Goal: Task Accomplishment & Management: Understand process/instructions

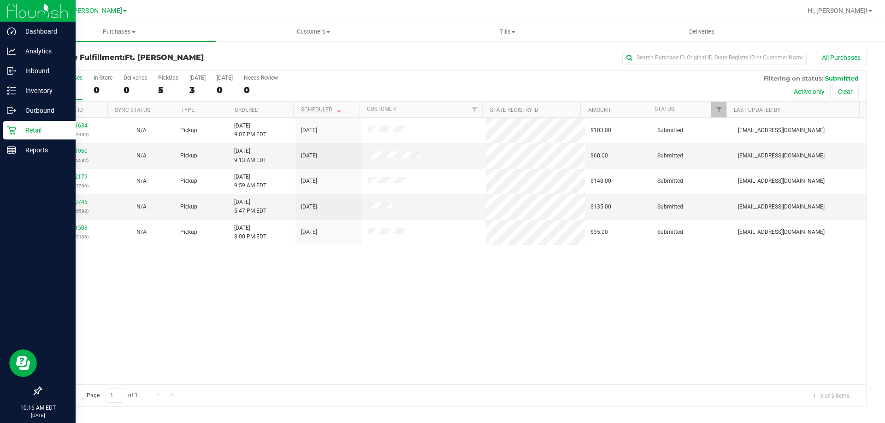
click at [48, 131] on p "Retail" at bounding box center [43, 130] width 55 height 11
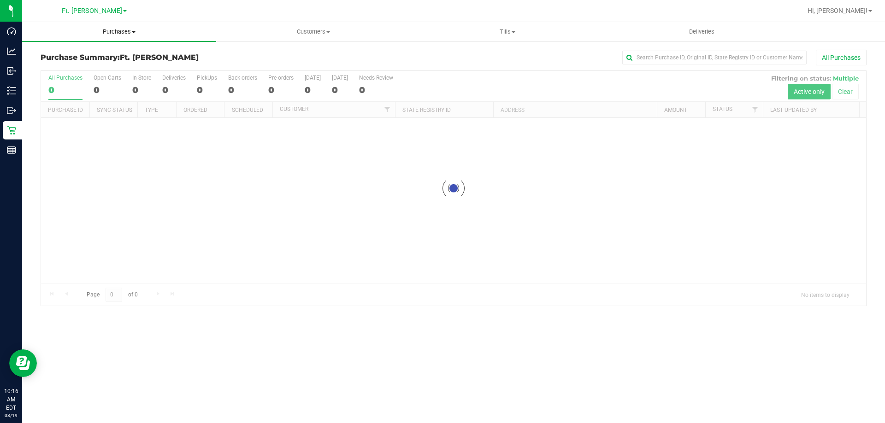
click at [125, 32] on span "Purchases" at bounding box center [119, 32] width 194 height 8
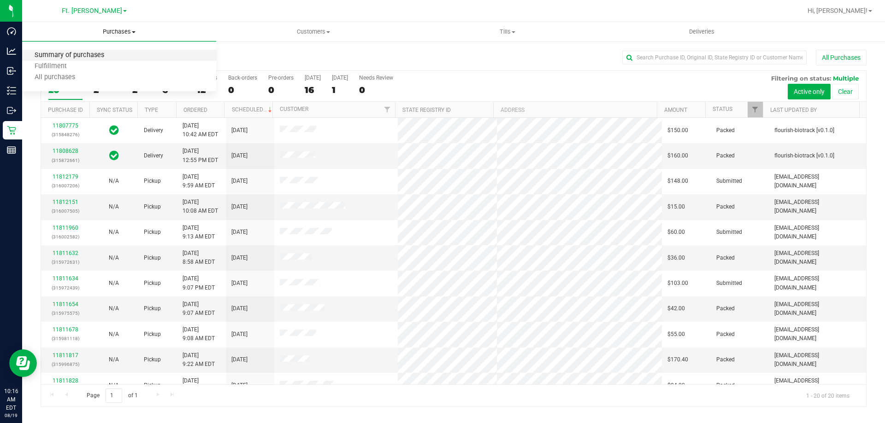
click at [69, 57] on span "Summary of purchases" at bounding box center [69, 56] width 94 height 8
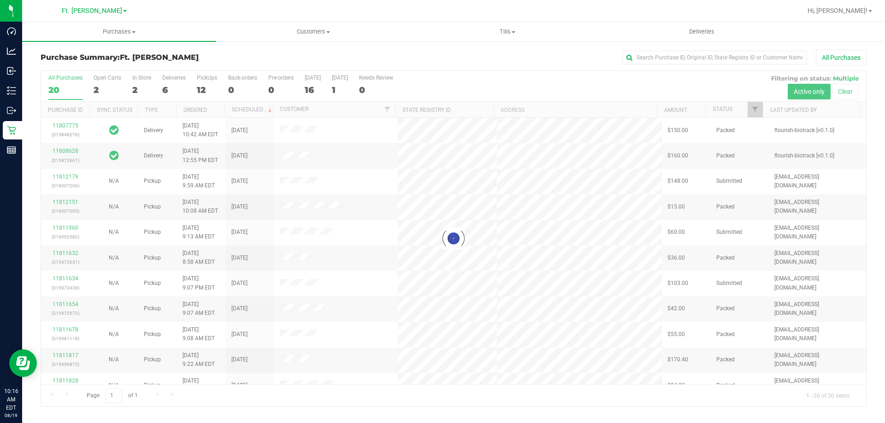
click at [164, 81] on div at bounding box center [453, 239] width 825 height 336
click at [168, 79] on div at bounding box center [453, 239] width 825 height 336
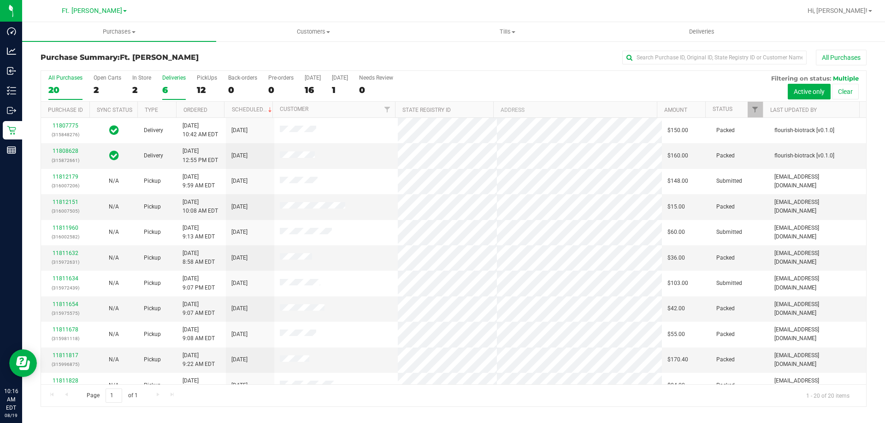
click at [178, 78] on div "Deliveries" at bounding box center [173, 78] width 23 height 6
click at [0, 0] on input "Deliveries 6" at bounding box center [0, 0] width 0 height 0
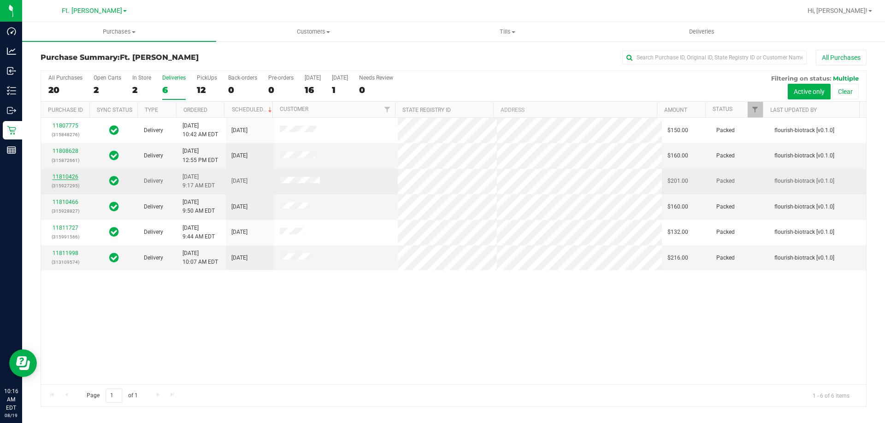
drag, startPoint x: 69, startPoint y: 171, endPoint x: 61, endPoint y: 179, distance: 11.1
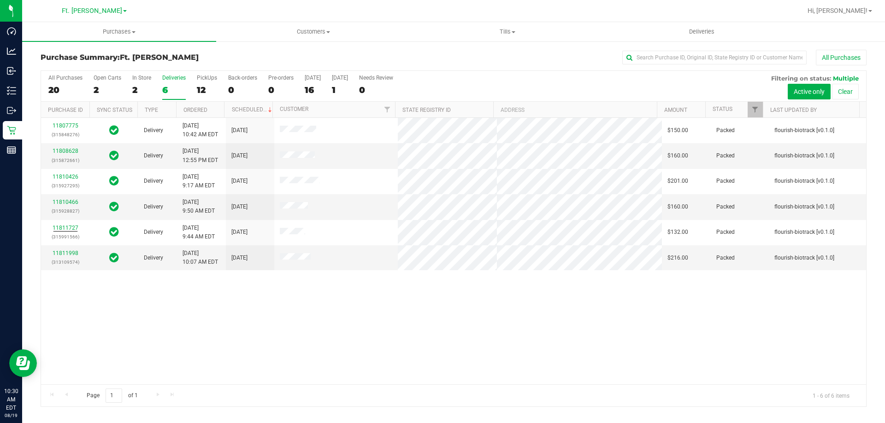
click at [295, 351] on div "11807775 (315848276) Delivery 8/18/2025 10:42 AM EDT 8/23/2025 $150.00 Packed f…" at bounding box center [453, 251] width 825 height 267
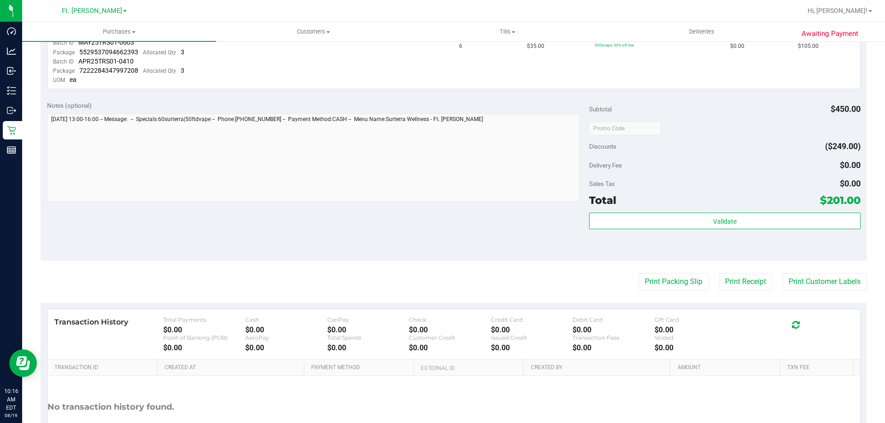
scroll to position [322, 0]
click at [687, 281] on button "Print Packing Slip" at bounding box center [674, 281] width 70 height 18
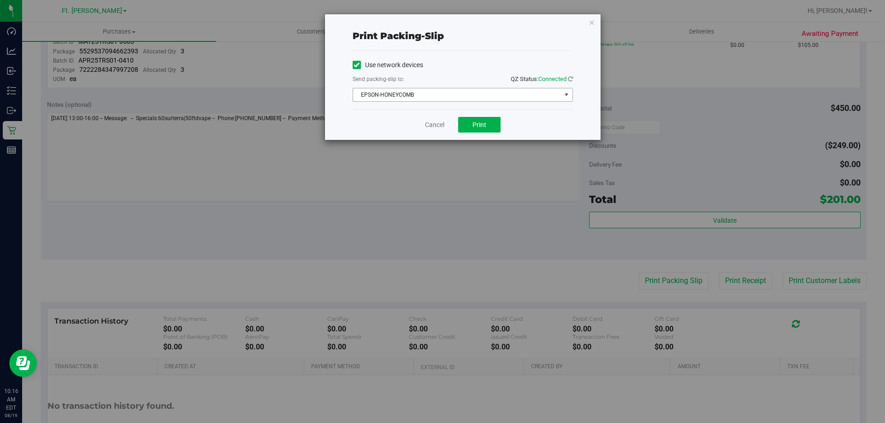
click at [435, 96] on span "EPSON-HONEYCOMB" at bounding box center [457, 94] width 208 height 13
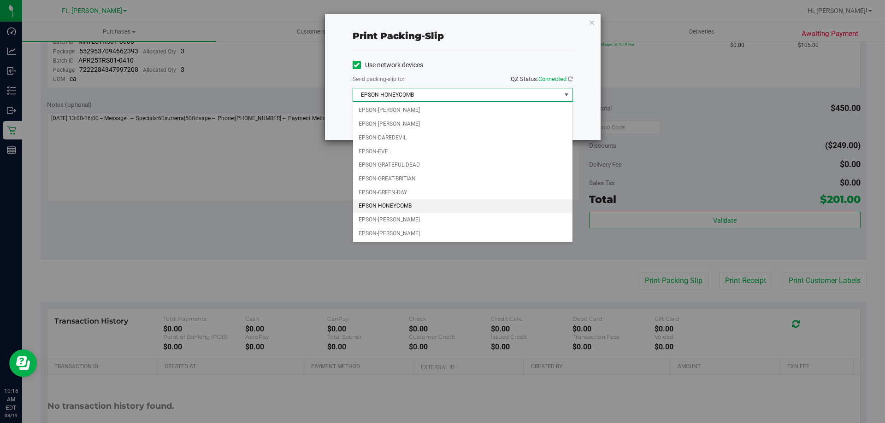
click at [463, 100] on span "EPSON-HONEYCOMB" at bounding box center [457, 94] width 208 height 13
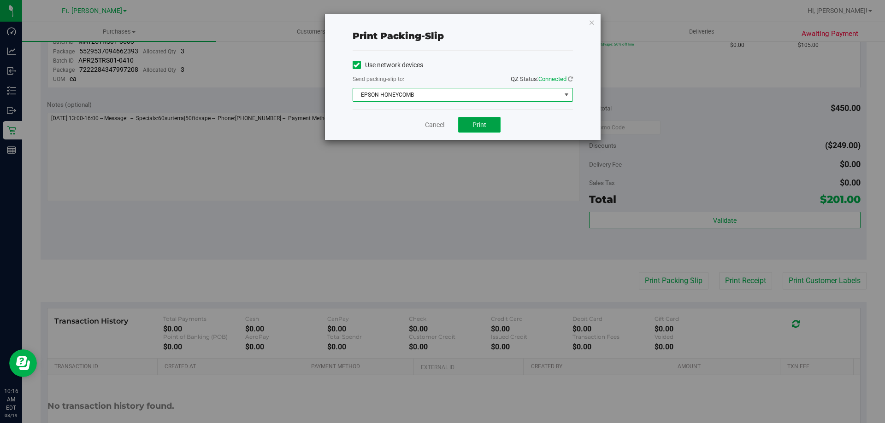
click at [474, 123] on span "Print" at bounding box center [479, 124] width 14 height 7
click at [447, 125] on div "Cancel Print" at bounding box center [462, 124] width 220 height 31
click at [443, 125] on link "Cancel" at bounding box center [434, 125] width 19 height 10
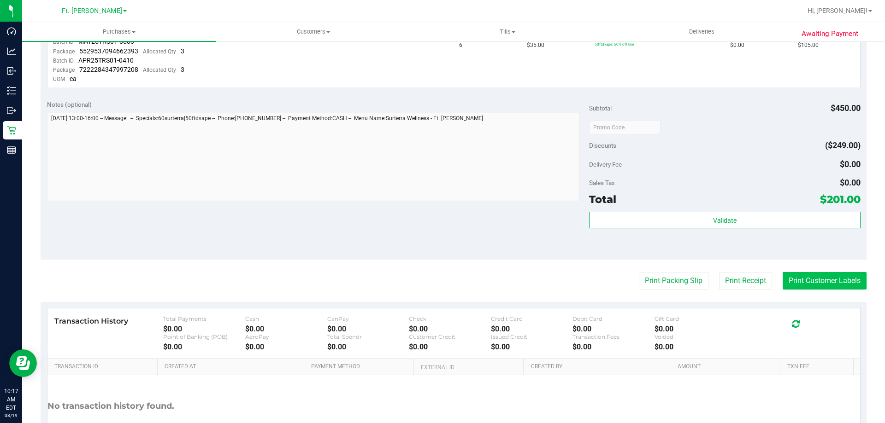
click at [814, 288] on button "Print Customer Labels" at bounding box center [824, 281] width 84 height 18
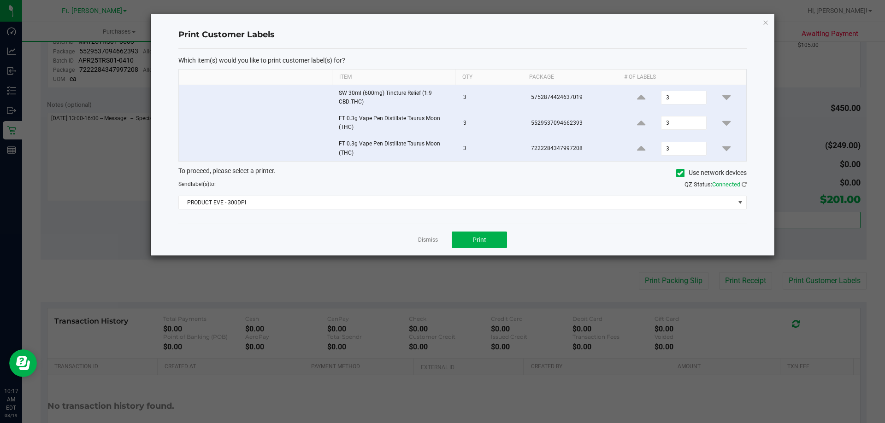
click at [500, 231] on div "Dismiss Print" at bounding box center [462, 240] width 568 height 32
click at [498, 234] on button "Print" at bounding box center [478, 240] width 55 height 17
click at [429, 239] on link "Dismiss" at bounding box center [428, 240] width 20 height 8
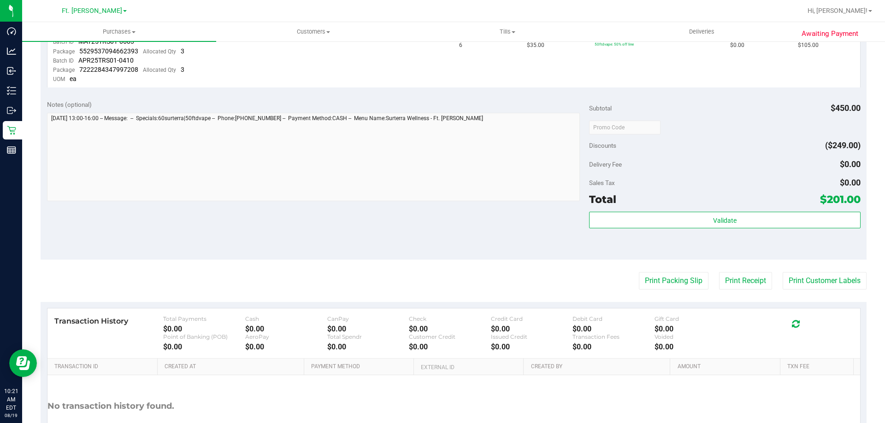
click at [326, 235] on div "Notes (optional) Subtotal $450.00 Discounts ($249.00) Delivery Fee $0.00 Sales …" at bounding box center [454, 177] width 826 height 166
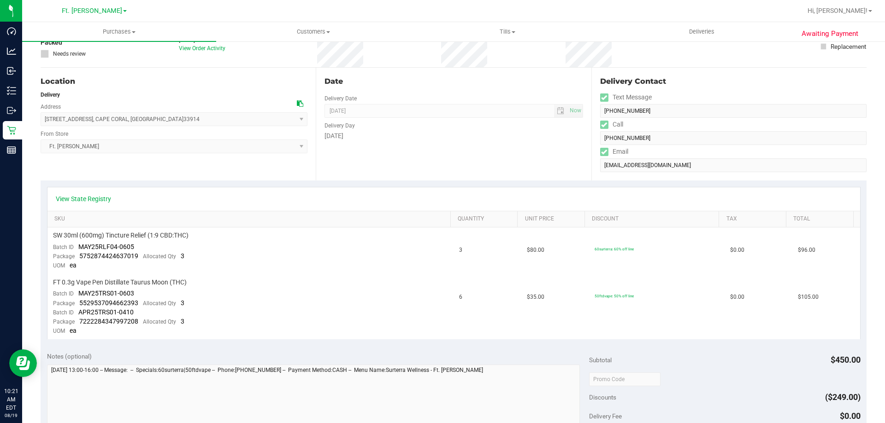
scroll to position [0, 0]
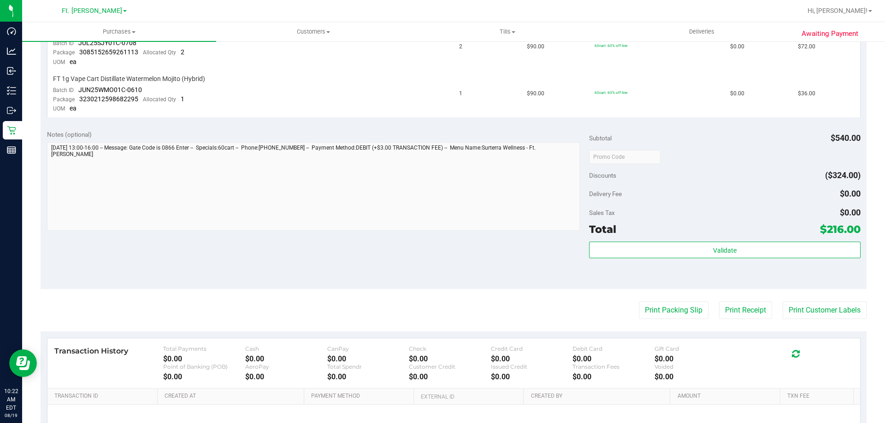
scroll to position [369, 0]
click at [675, 313] on button "Print Packing Slip" at bounding box center [674, 310] width 70 height 18
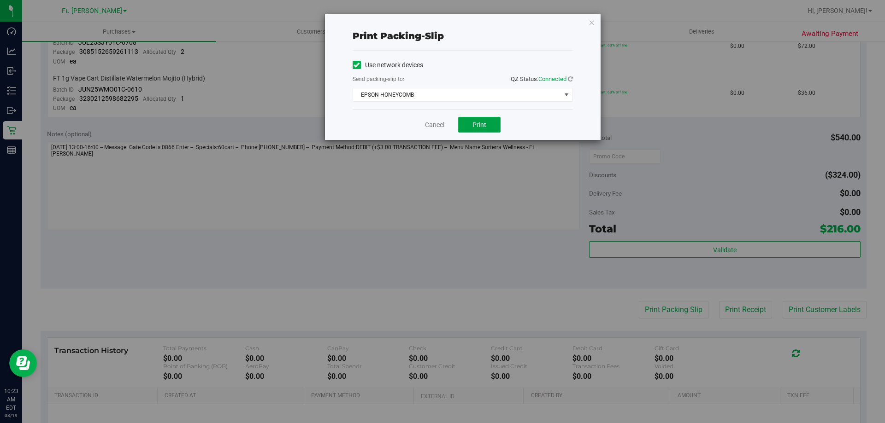
click at [466, 122] on button "Print" at bounding box center [479, 125] width 42 height 16
click at [431, 129] on link "Cancel" at bounding box center [434, 125] width 19 height 10
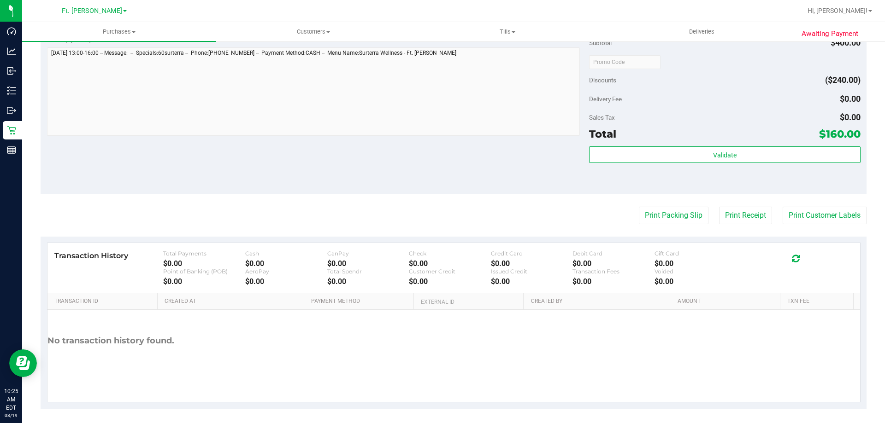
scroll to position [276, 0]
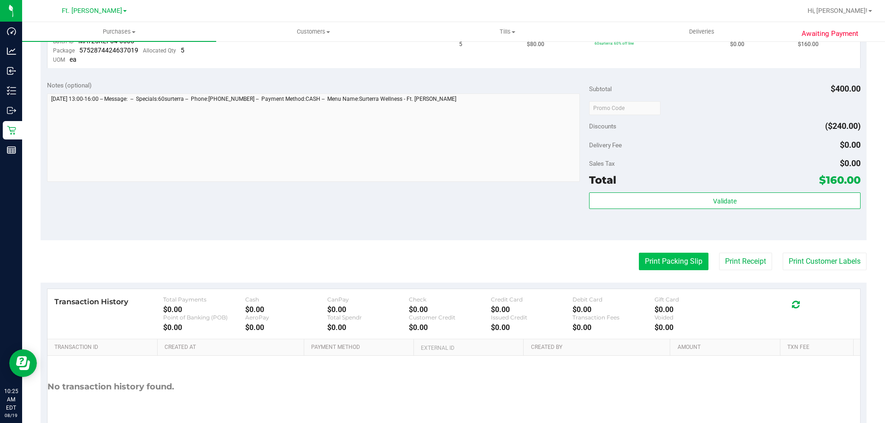
click at [662, 264] on button "Print Packing Slip" at bounding box center [674, 262] width 70 height 18
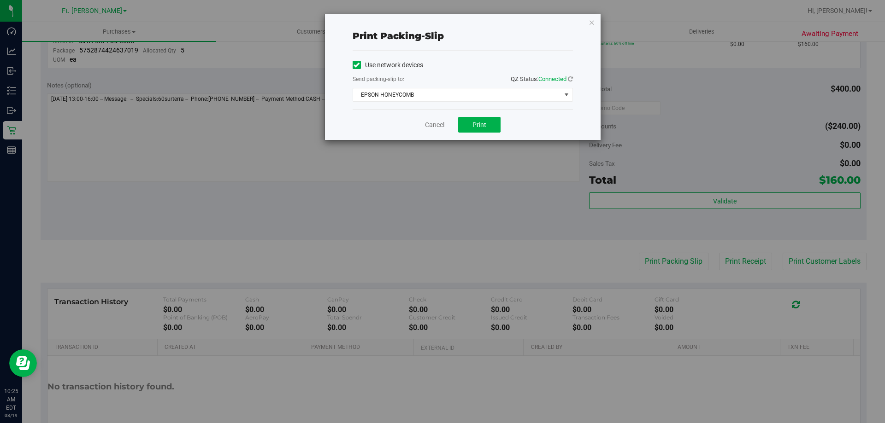
click at [482, 115] on div "Cancel Print" at bounding box center [462, 124] width 220 height 31
click at [480, 123] on span "Print" at bounding box center [479, 124] width 14 height 7
click at [435, 127] on link "Cancel" at bounding box center [434, 125] width 19 height 10
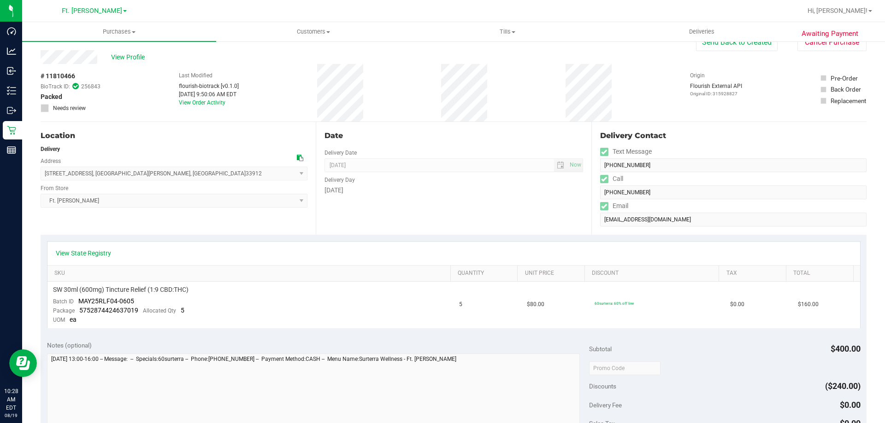
scroll to position [0, 0]
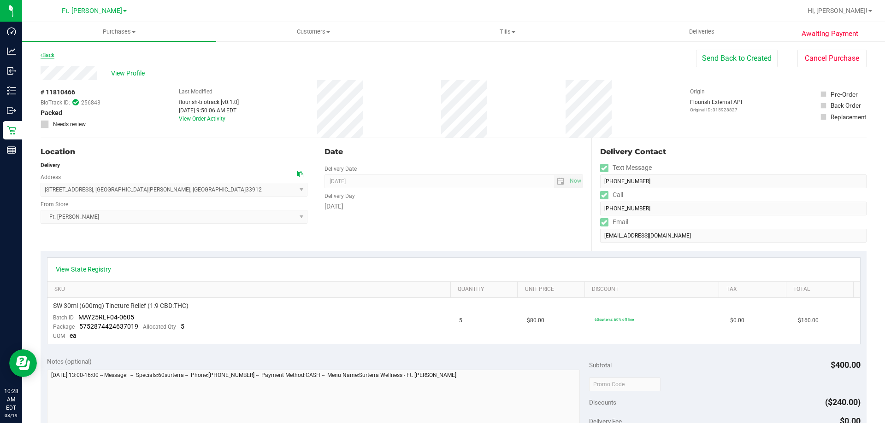
click at [54, 54] on link "Back" at bounding box center [48, 55] width 14 height 6
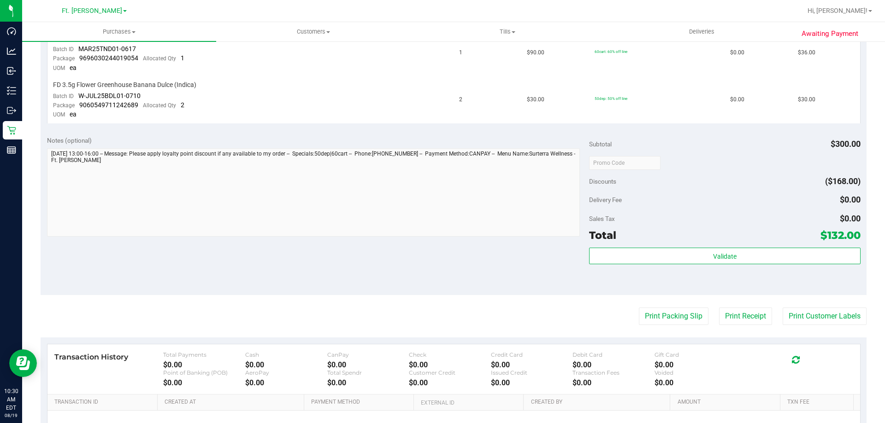
scroll to position [369, 0]
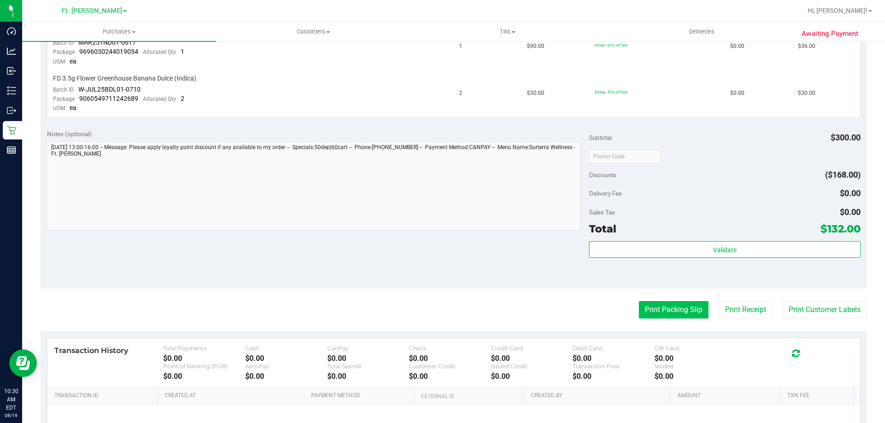
click at [662, 314] on button "Print Packing Slip" at bounding box center [674, 310] width 70 height 18
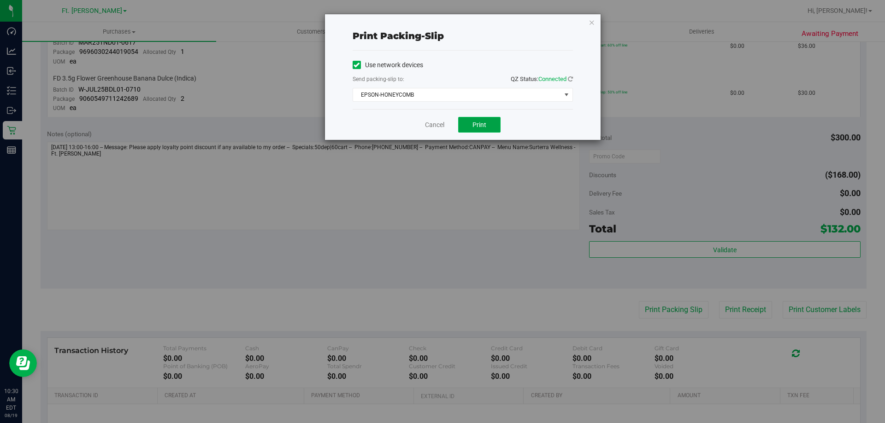
click at [486, 122] on span "Print" at bounding box center [479, 124] width 14 height 7
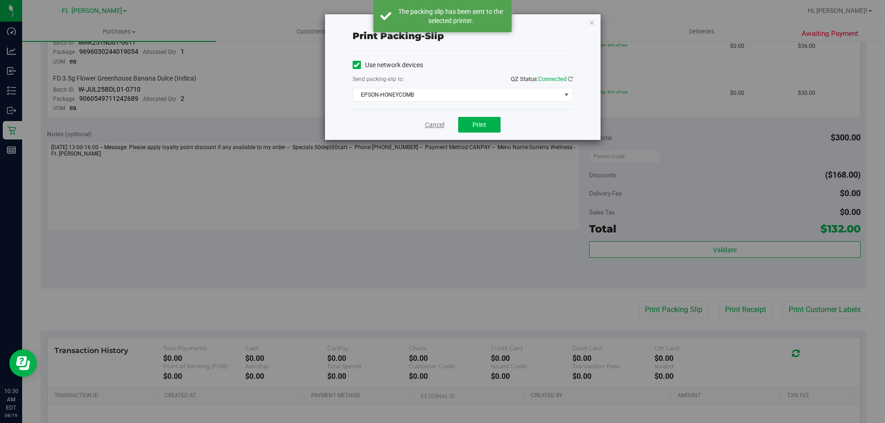
click at [433, 125] on link "Cancel" at bounding box center [434, 125] width 19 height 10
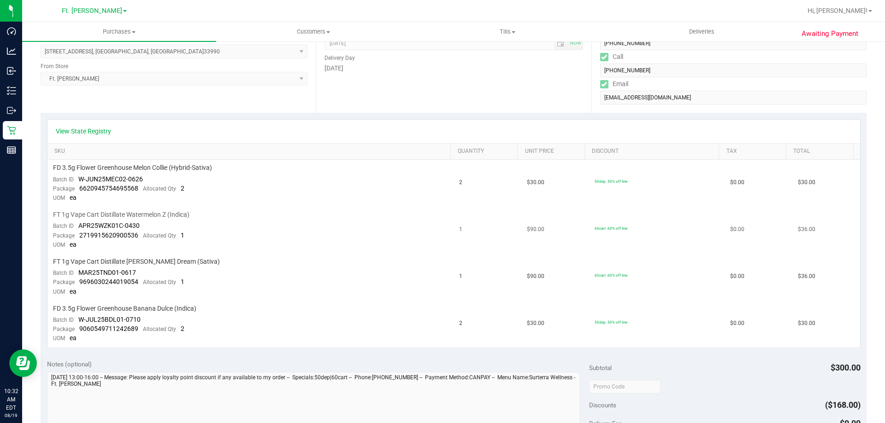
scroll to position [0, 0]
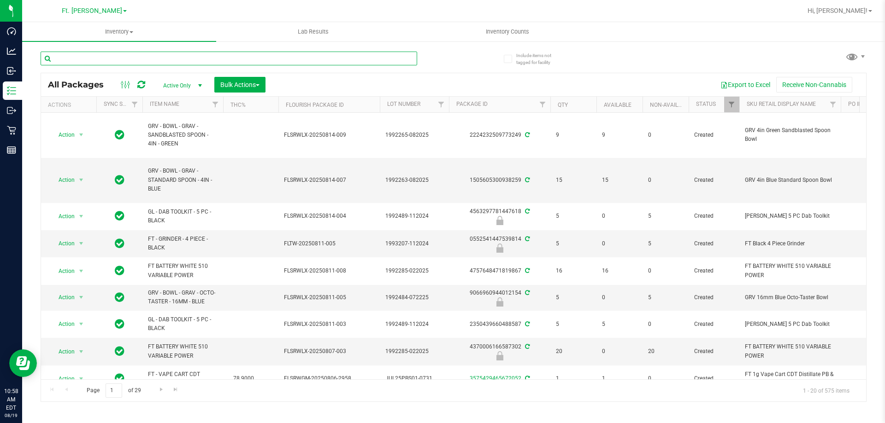
type input "[URL][DOMAIN_NAME]"
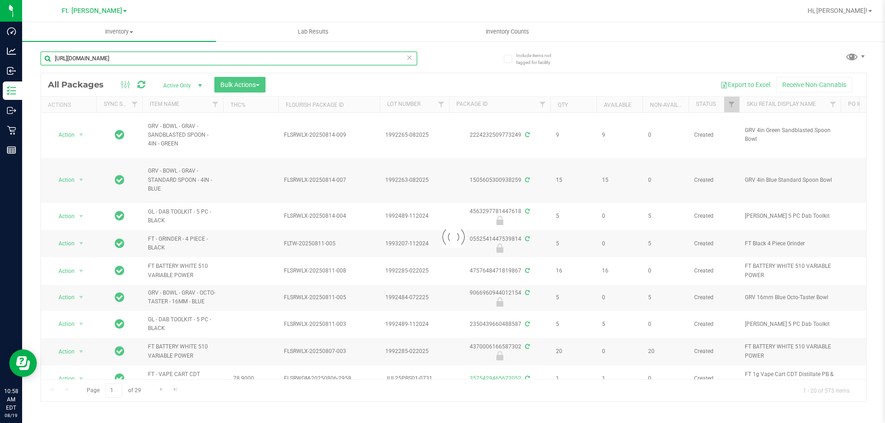
click at [184, 53] on input "[URL][DOMAIN_NAME]" at bounding box center [229, 59] width 376 height 14
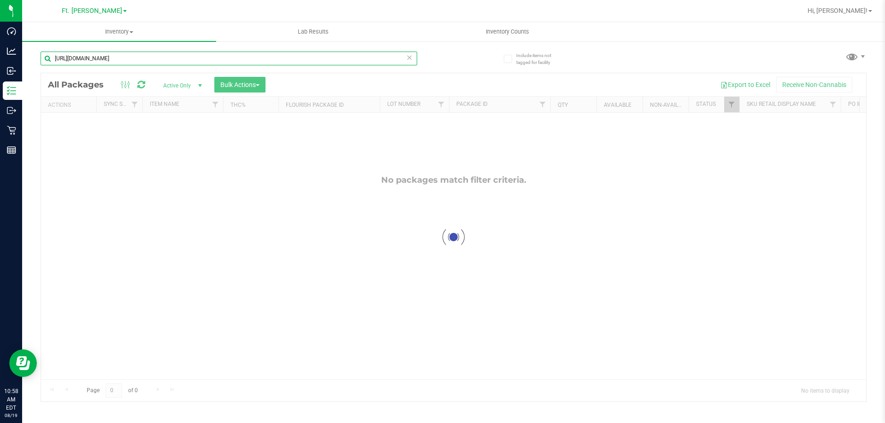
click at [184, 53] on input "[URL][DOMAIN_NAME]" at bounding box center [229, 59] width 376 height 14
click at [89, 59] on input "text" at bounding box center [229, 59] width 376 height 14
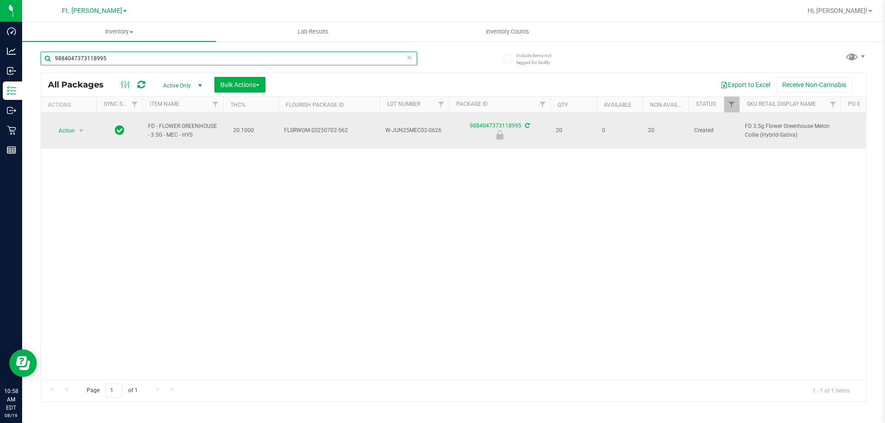
type input "9884047373118995"
click at [89, 124] on div "Action Action Edit attributes Global inventory Locate package Package audit log…" at bounding box center [69, 130] width 44 height 13
click at [86, 124] on span "select" at bounding box center [82, 130] width 12 height 13
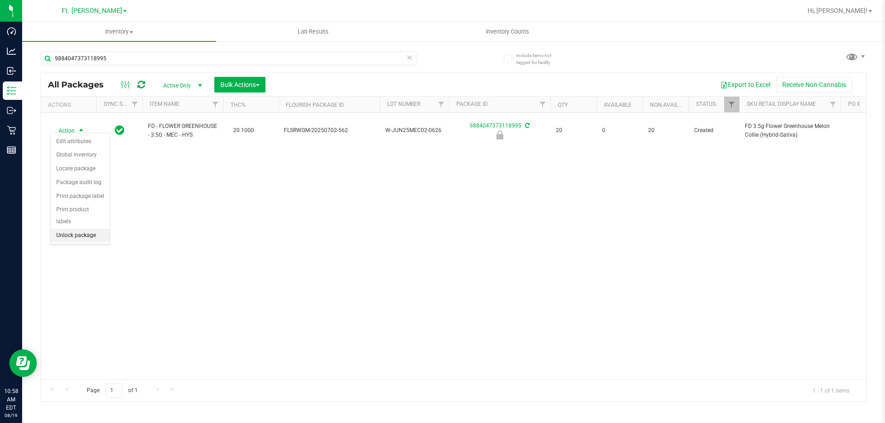
click at [102, 229] on li "Unlock package" at bounding box center [80, 236] width 59 height 14
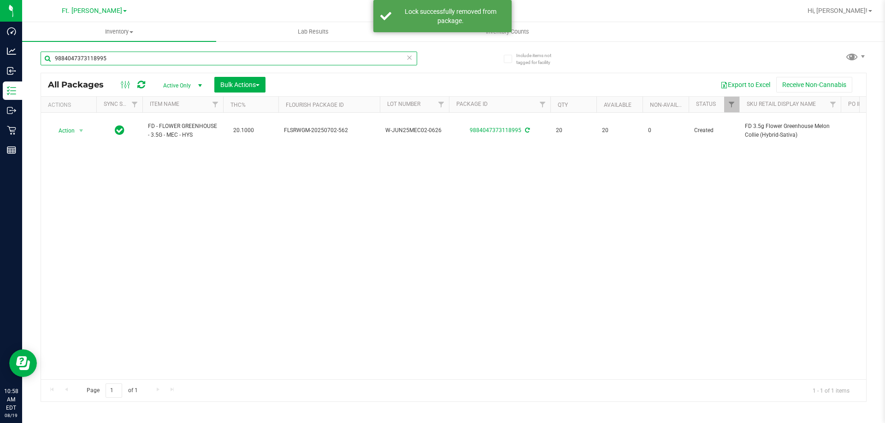
click at [165, 65] on input "9884047373118995" at bounding box center [229, 59] width 376 height 14
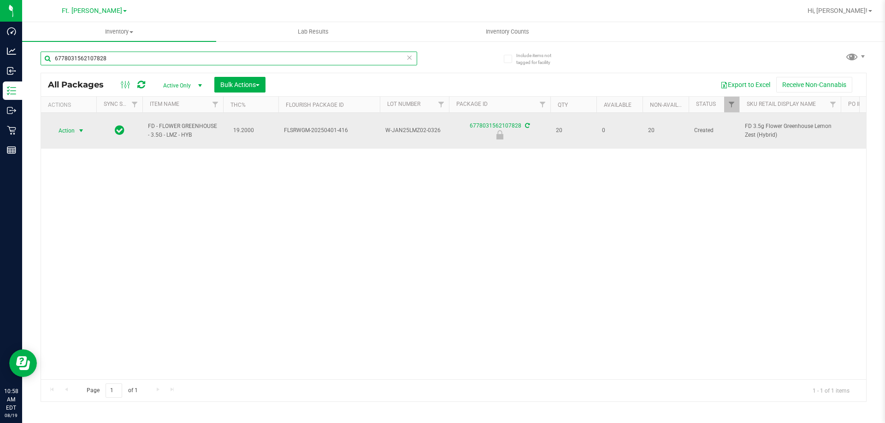
type input "6778031562107828"
click at [80, 129] on span "select" at bounding box center [80, 130] width 7 height 7
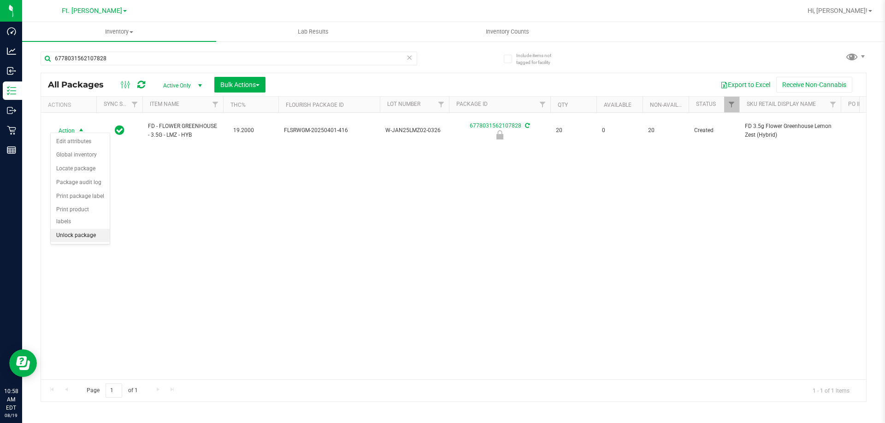
click at [70, 229] on li "Unlock package" at bounding box center [80, 236] width 59 height 14
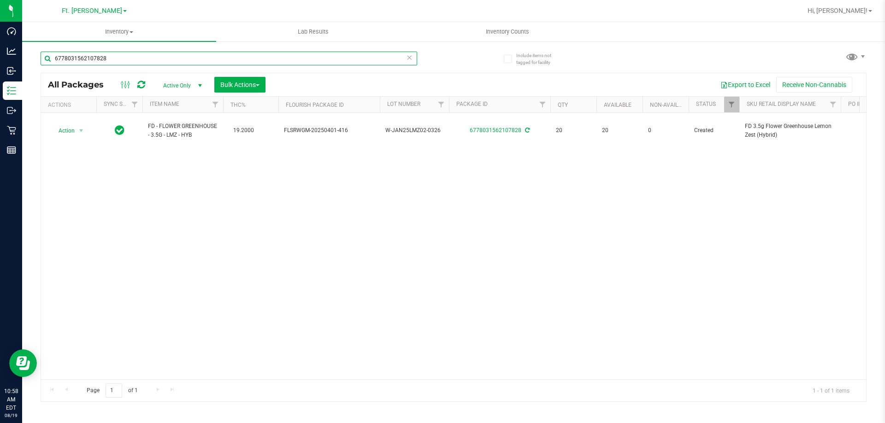
click at [126, 55] on input "6778031562107828" at bounding box center [229, 59] width 376 height 14
click at [126, 55] on input "text" at bounding box center [229, 59] width 376 height 14
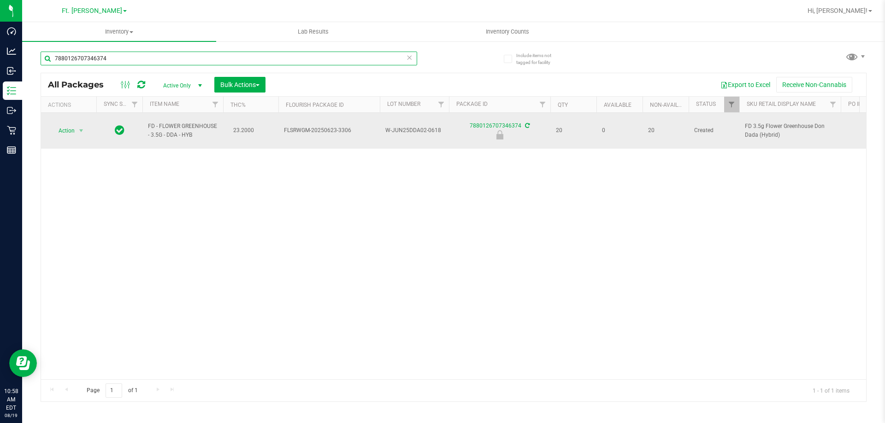
type input "7880126707346374"
click at [88, 129] on div "Action Action Edit attributes Global inventory Locate package Package audit log…" at bounding box center [69, 130] width 44 height 13
click at [82, 127] on span "select" at bounding box center [80, 130] width 7 height 7
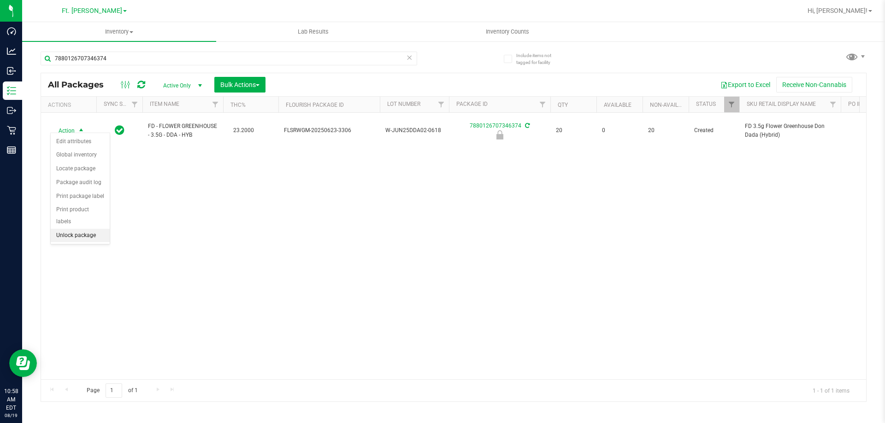
click at [63, 229] on li "Unlock package" at bounding box center [80, 236] width 59 height 14
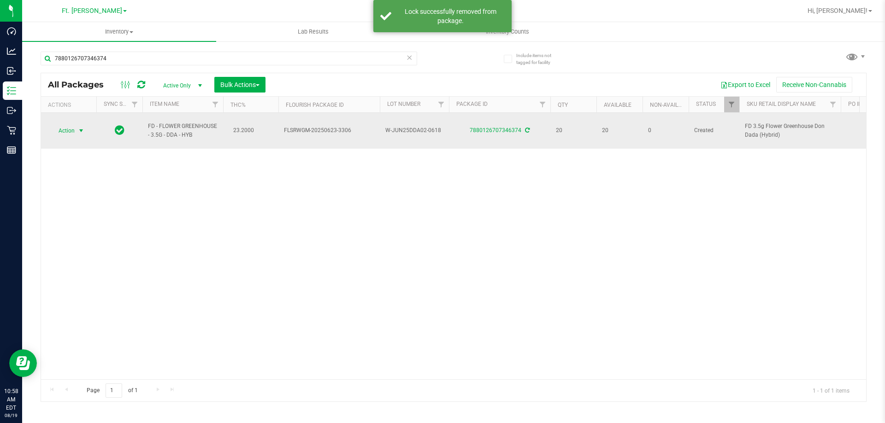
click at [76, 127] on span "select" at bounding box center [82, 130] width 12 height 13
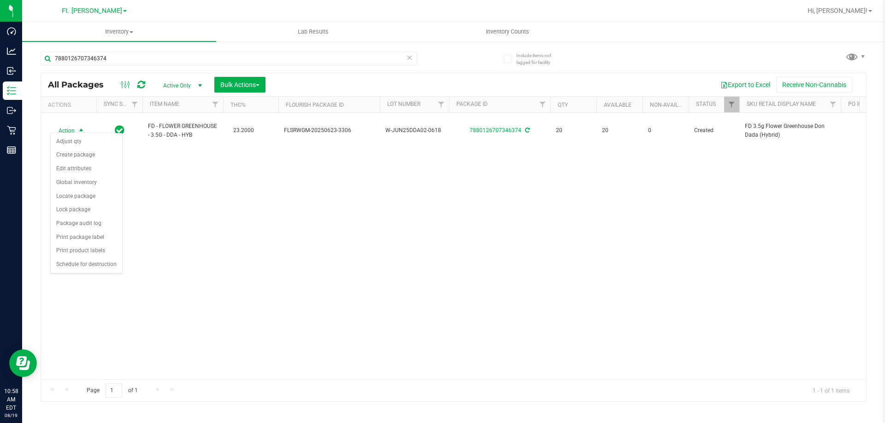
click at [223, 283] on div "Action Action Adjust qty Create package Edit attributes Global inventory Locate…" at bounding box center [453, 246] width 825 height 267
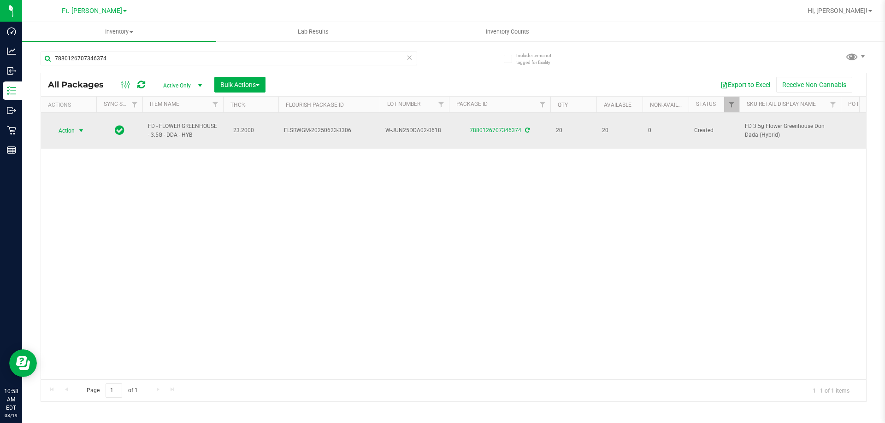
click at [82, 131] on span "select" at bounding box center [82, 130] width 12 height 13
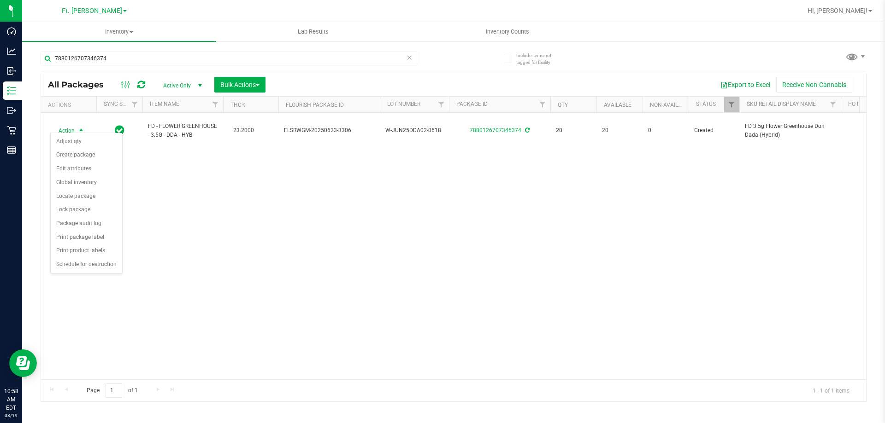
click at [223, 265] on div "Action Action Adjust qty Create package Edit attributes Global inventory Locate…" at bounding box center [453, 246] width 825 height 267
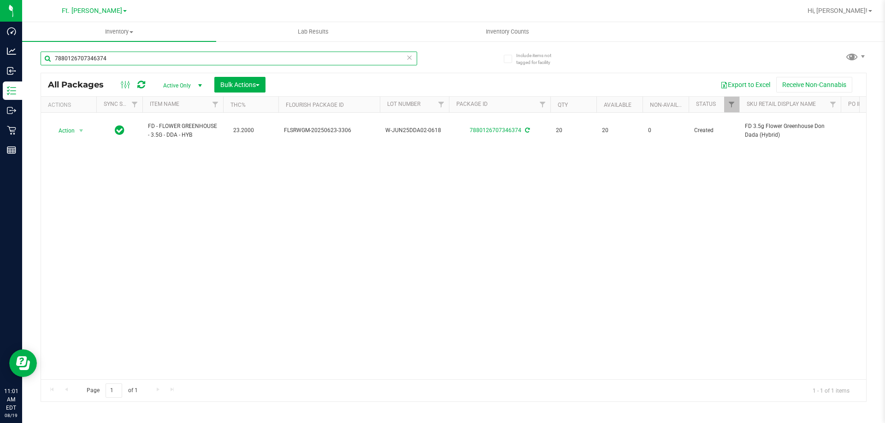
click at [120, 59] on input "7880126707346374" at bounding box center [229, 59] width 376 height 14
type input "7"
type input "6778031562107828"
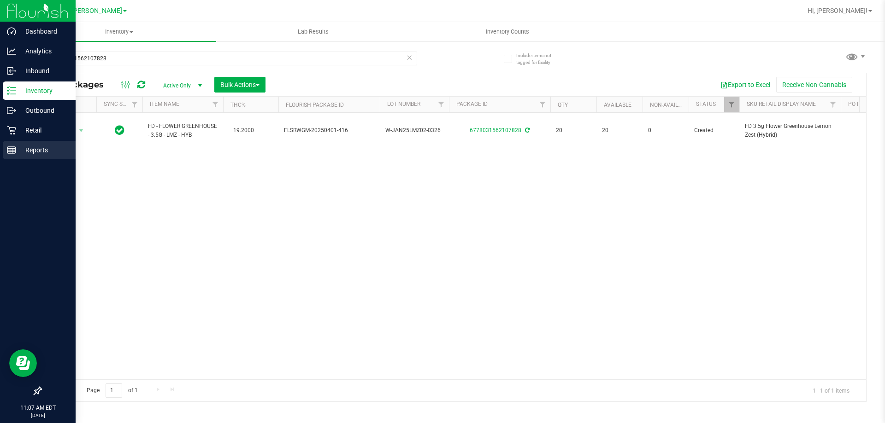
click at [15, 146] on icon at bounding box center [11, 150] width 9 height 9
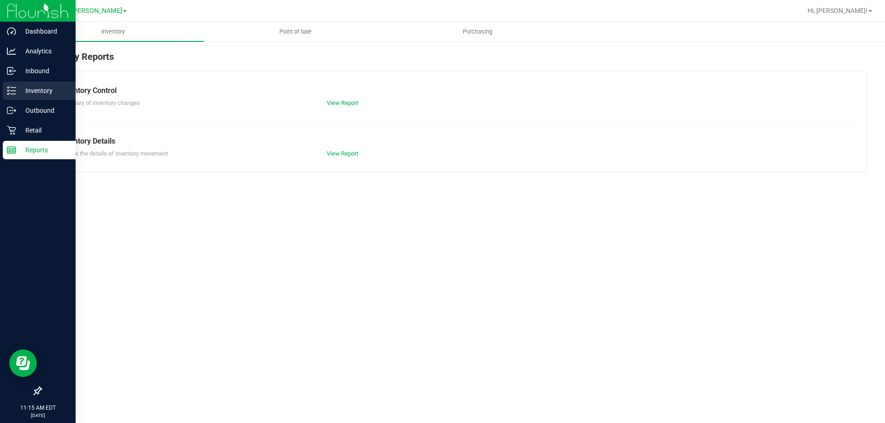
click at [44, 92] on p "Inventory" at bounding box center [43, 90] width 55 height 11
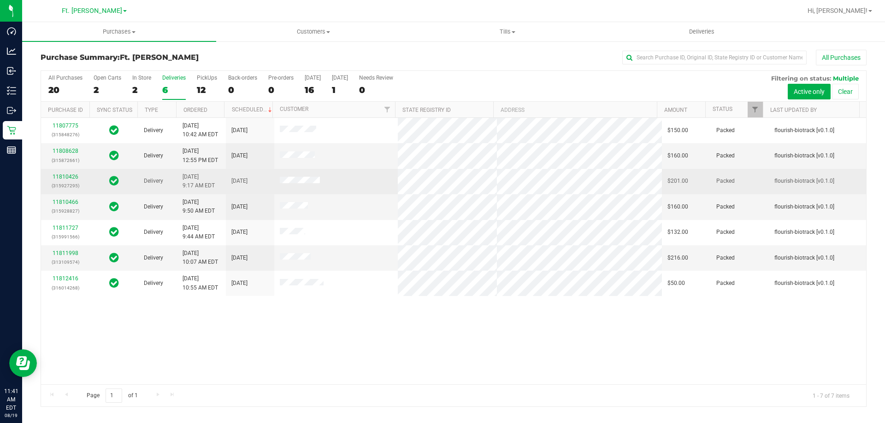
drag, startPoint x: 263, startPoint y: 181, endPoint x: 230, endPoint y: 176, distance: 33.6
click at [230, 176] on td "8/19/2025" at bounding box center [250, 181] width 48 height 25
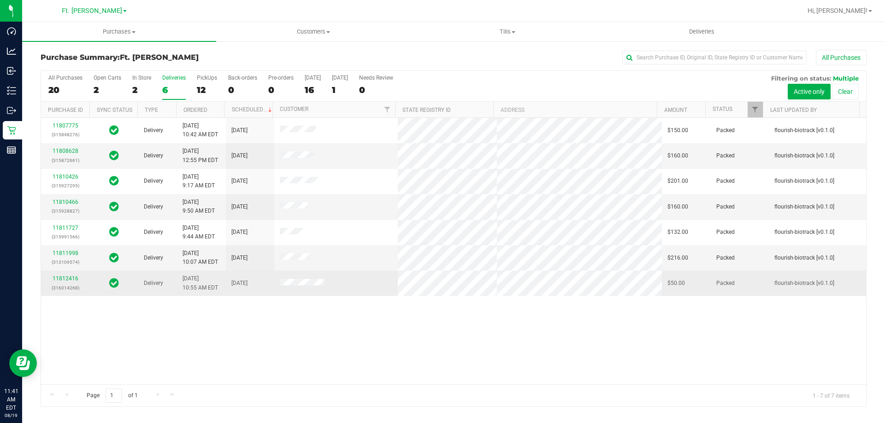
click at [233, 293] on td "8/19/2025" at bounding box center [250, 283] width 48 height 25
click at [603, 279] on tr "11812416 (316014268) Delivery 8/19/2025 10:55 AM EDT 8/19/2025 $50.00 Packed fl…" at bounding box center [453, 283] width 825 height 25
click at [64, 277] on link "11812416" at bounding box center [66, 278] width 26 height 6
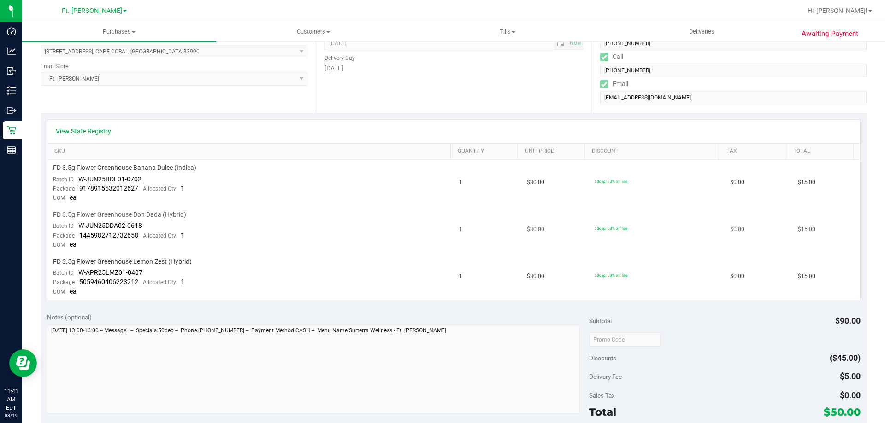
scroll to position [230, 0]
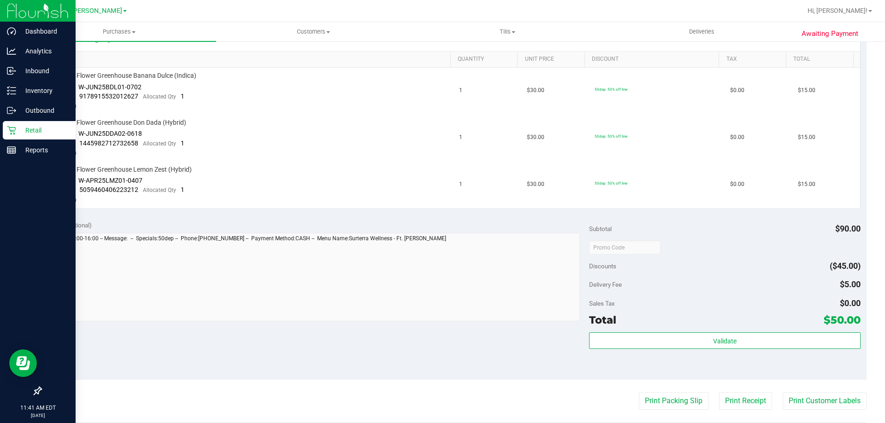
click at [12, 138] on div "Retail" at bounding box center [39, 130] width 73 height 18
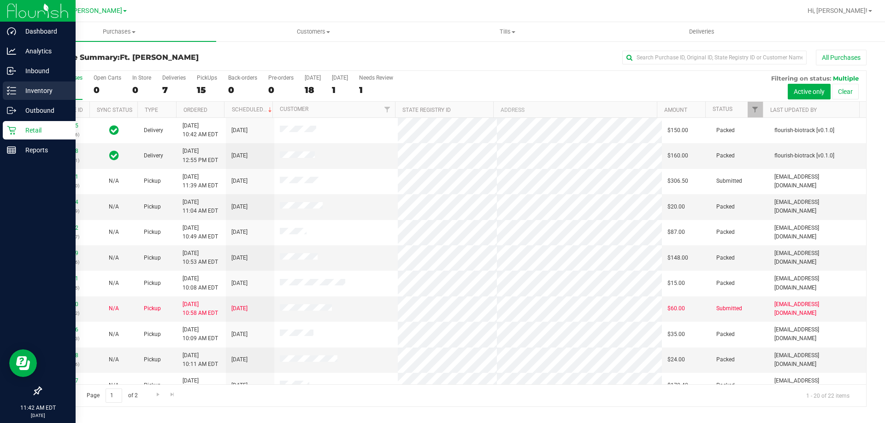
click at [25, 99] on div "Inventory" at bounding box center [39, 91] width 73 height 18
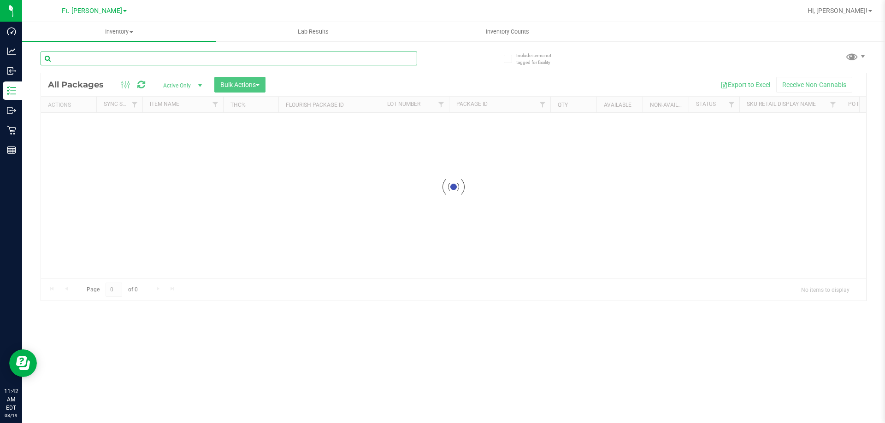
click at [239, 61] on input "text" at bounding box center [229, 59] width 376 height 14
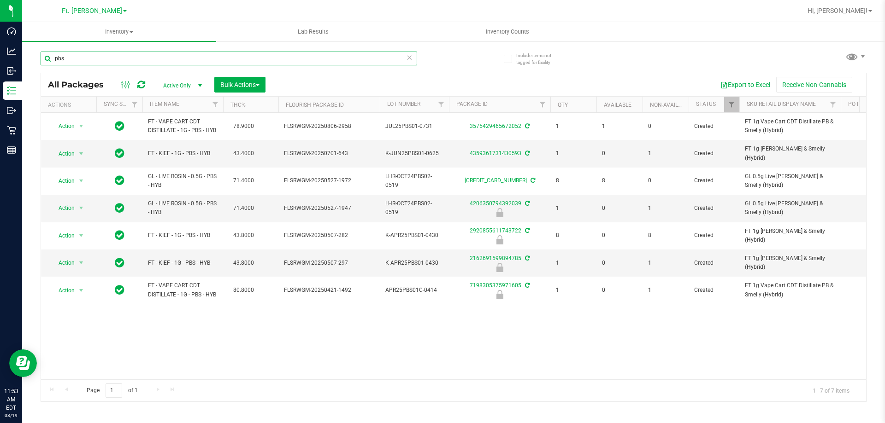
click at [136, 55] on input "pbs" at bounding box center [229, 59] width 376 height 14
type input "tincture"
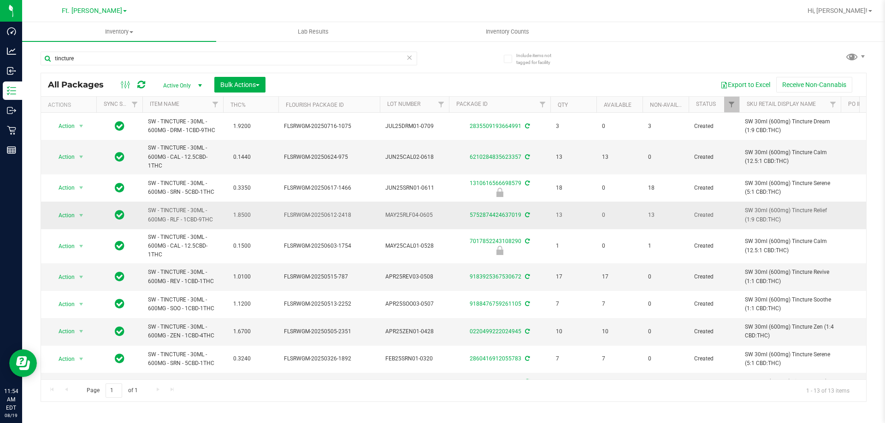
drag, startPoint x: 220, startPoint y: 219, endPoint x: 144, endPoint y: 206, distance: 76.6
click at [144, 206] on td "SW - TINCTURE - 30ML - 600MG - RLF - 1CBD-9THC" at bounding box center [182, 215] width 81 height 27
click at [145, 206] on td "SW - TINCTURE - 30ML - 600MG - RLF - 1CBD-9THC" at bounding box center [182, 215] width 81 height 27
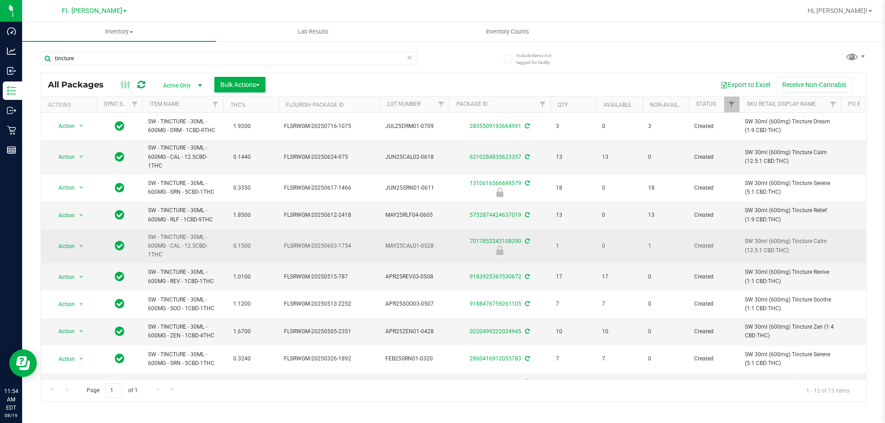
drag, startPoint x: 145, startPoint y: 206, endPoint x: 214, endPoint y: 229, distance: 72.8
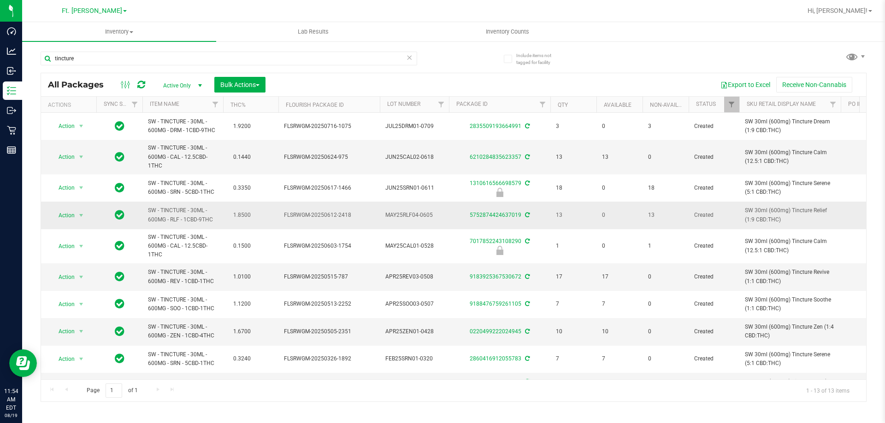
click at [217, 222] on td "SW - TINCTURE - 30ML - 600MG - RLF - 1CBD-9THC" at bounding box center [182, 215] width 81 height 27
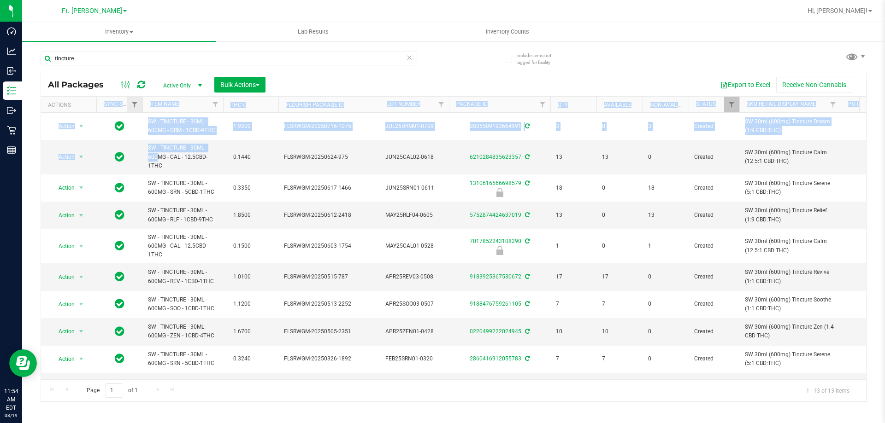
drag, startPoint x: 193, startPoint y: 149, endPoint x: 140, endPoint y: 107, distance: 68.2
click at [140, 107] on div "All Packages Active Only Active Only Lab Samples Locked All External Internal B…" at bounding box center [454, 237] width 826 height 329
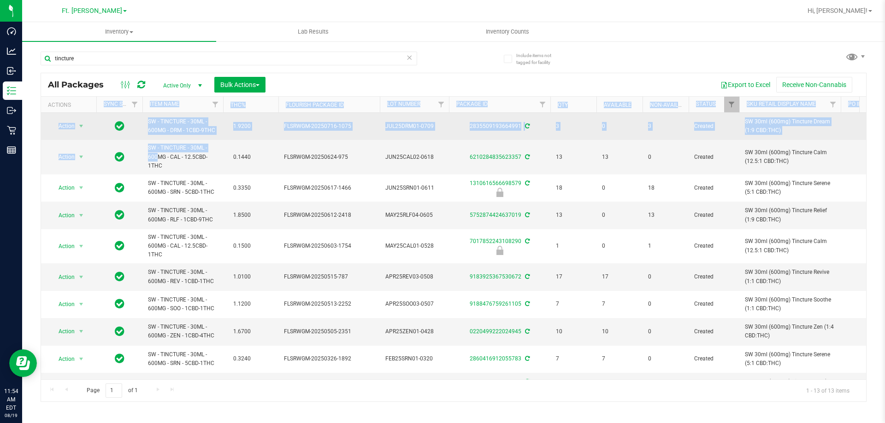
click at [165, 139] on td "SW - TINCTURE - 30ML - 600MG - DRM - 1CBD-9THC" at bounding box center [182, 126] width 81 height 27
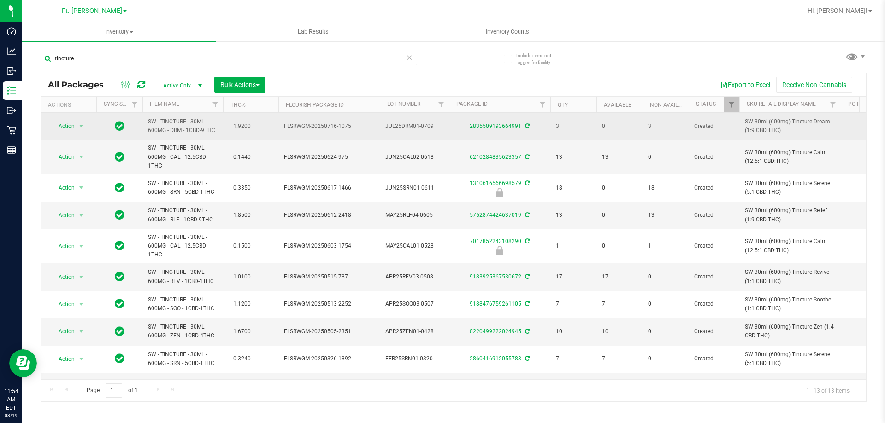
drag, startPoint x: 176, startPoint y: 128, endPoint x: 208, endPoint y: 137, distance: 33.2
click at [208, 137] on td "SW - TINCTURE - 30ML - 600MG - DRM - 1CBD-9THC" at bounding box center [182, 126] width 81 height 27
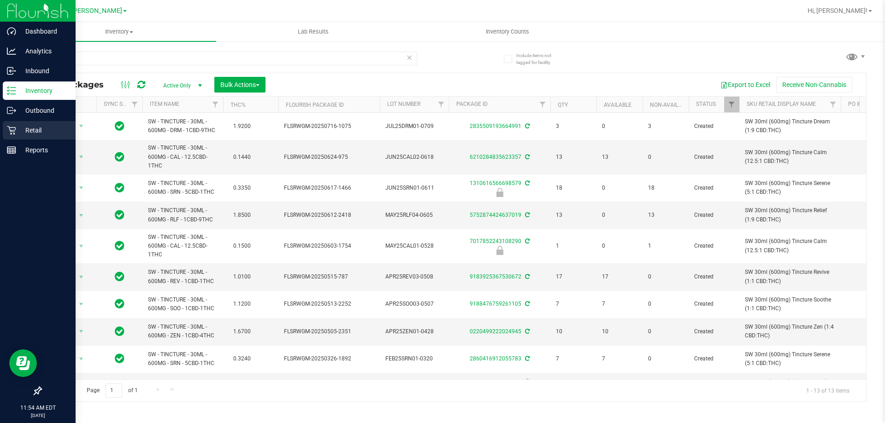
click at [37, 132] on p "Retail" at bounding box center [43, 130] width 55 height 11
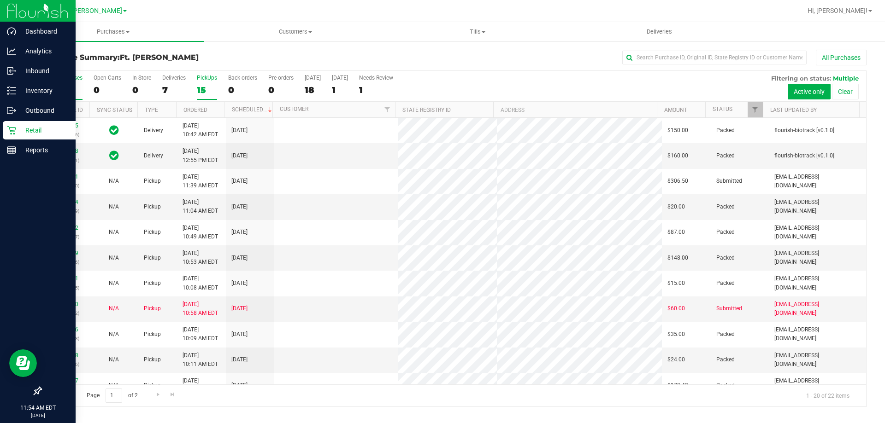
click at [197, 83] on label "PickUps 15" at bounding box center [207, 87] width 20 height 25
click at [0, 0] on input "PickUps 15" at bounding box center [0, 0] width 0 height 0
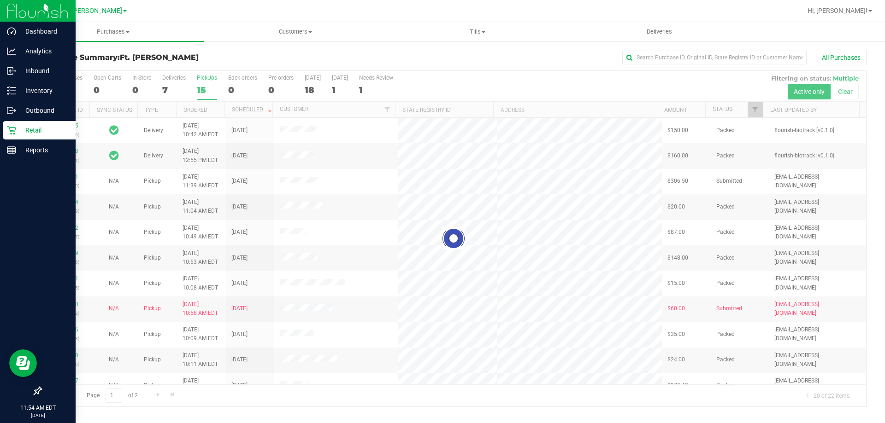
click at [206, 64] on div "Purchase Summary: Ft. Myers WC All Purchases" at bounding box center [454, 60] width 826 height 20
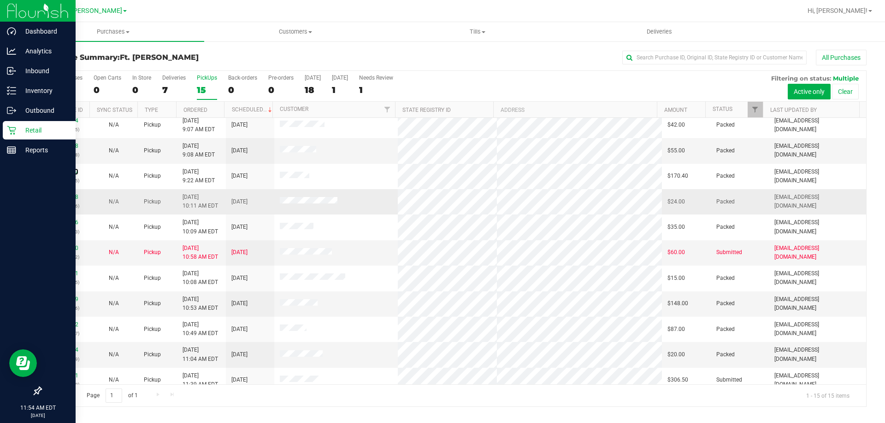
scroll to position [116, 0]
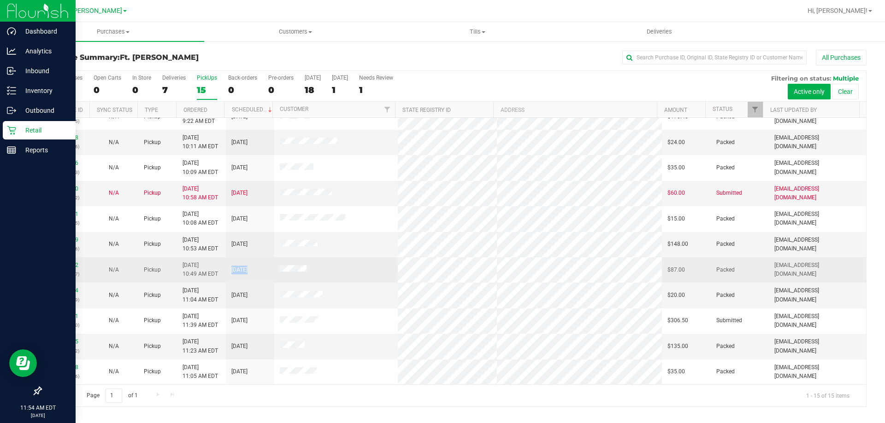
click at [229, 263] on tr "11812392 (316011477) N/A Pickup 8/19/2025 10:49 AM EDT 8/19/2025 $87.00 Packed …" at bounding box center [453, 270] width 825 height 25
click at [229, 263] on td "8/19/2025" at bounding box center [250, 270] width 48 height 25
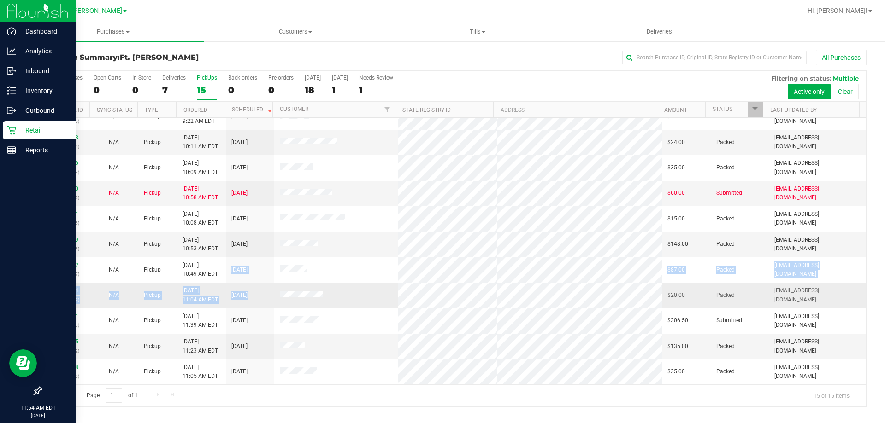
click at [501, 296] on tbody "11811632 (315972631) N/A Pickup 8/19/2025 8:58 AM EDT 8/19/2025 $36.00 Packed r…" at bounding box center [453, 193] width 825 height 382
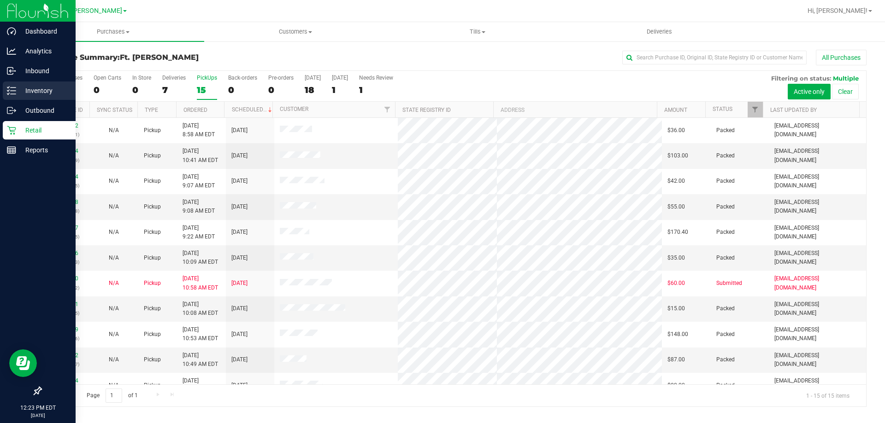
click at [17, 87] on p "Inventory" at bounding box center [43, 90] width 55 height 11
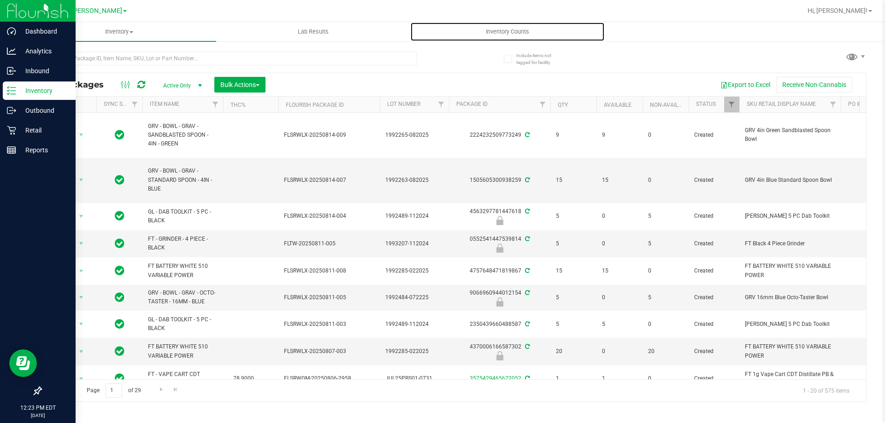
click at [523, 31] on span "Inventory Counts" at bounding box center [507, 32] width 68 height 8
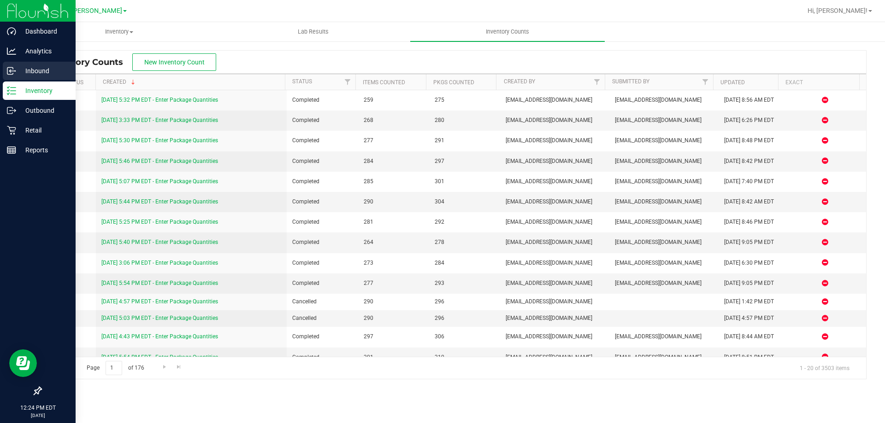
click at [15, 70] on icon at bounding box center [11, 70] width 9 height 9
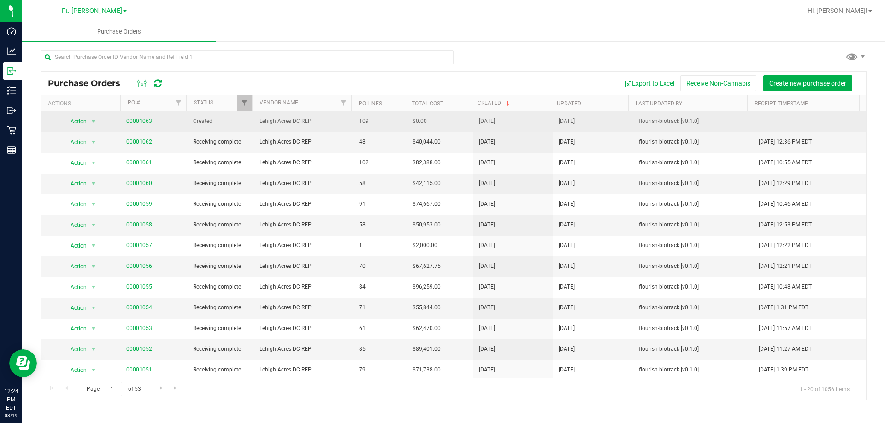
click at [144, 119] on link "00001063" at bounding box center [139, 121] width 26 height 6
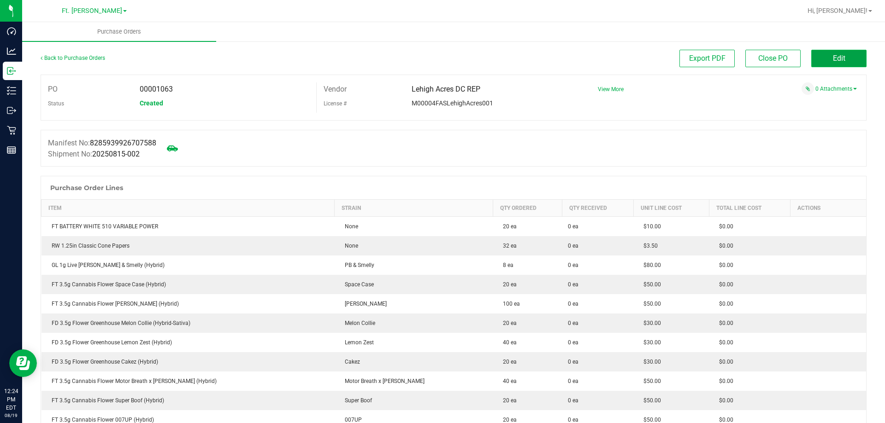
click at [841, 63] on button "Edit" at bounding box center [838, 59] width 55 height 18
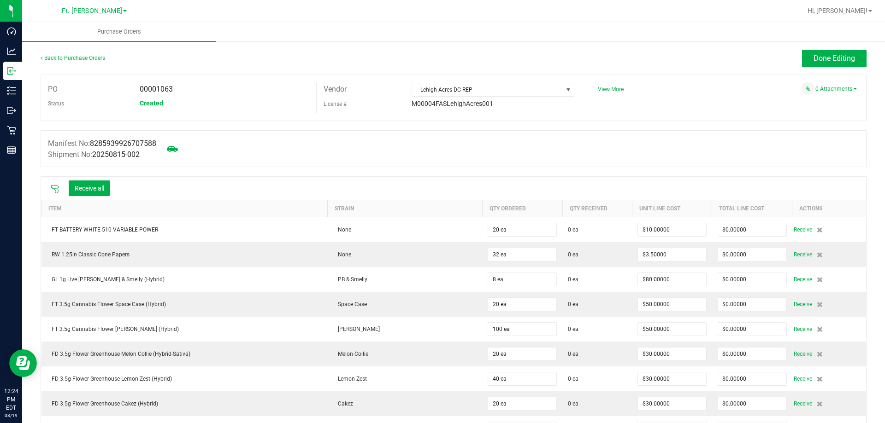
click at [58, 187] on icon at bounding box center [54, 189] width 9 height 9
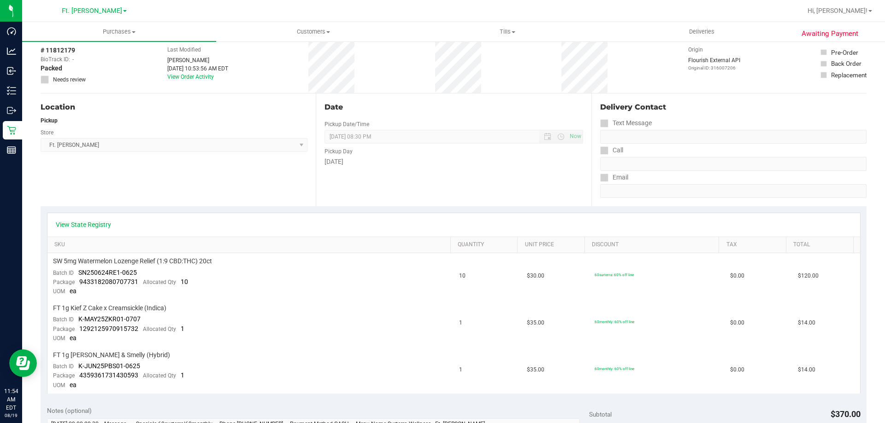
scroll to position [92, 0]
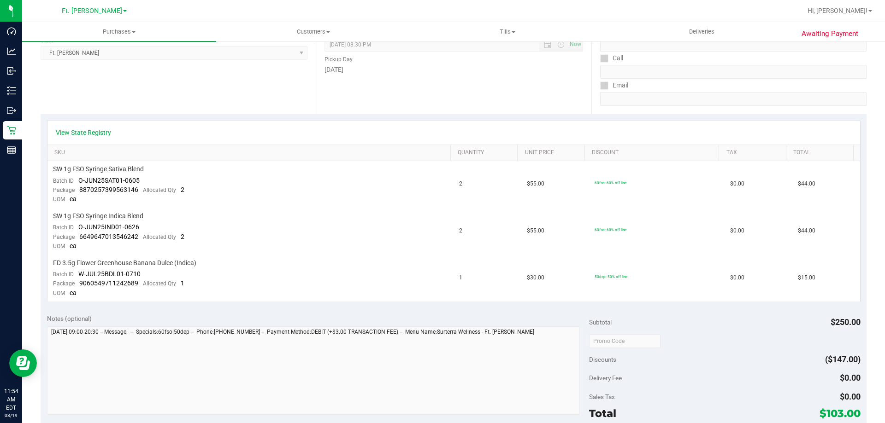
scroll to position [138, 0]
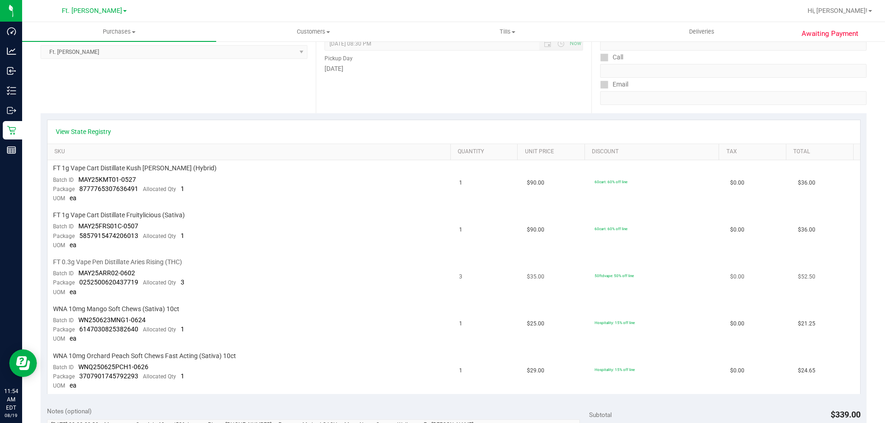
scroll to position [184, 0]
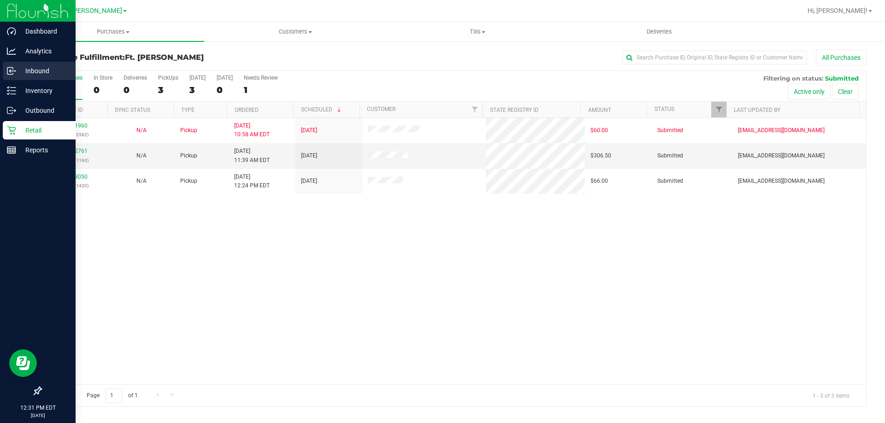
click at [37, 78] on div "Inbound" at bounding box center [39, 71] width 73 height 18
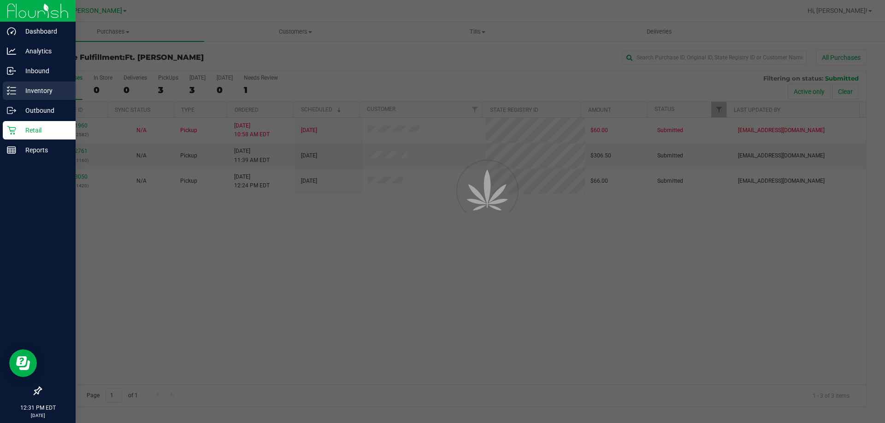
click at [43, 88] on p "Inventory" at bounding box center [43, 90] width 55 height 11
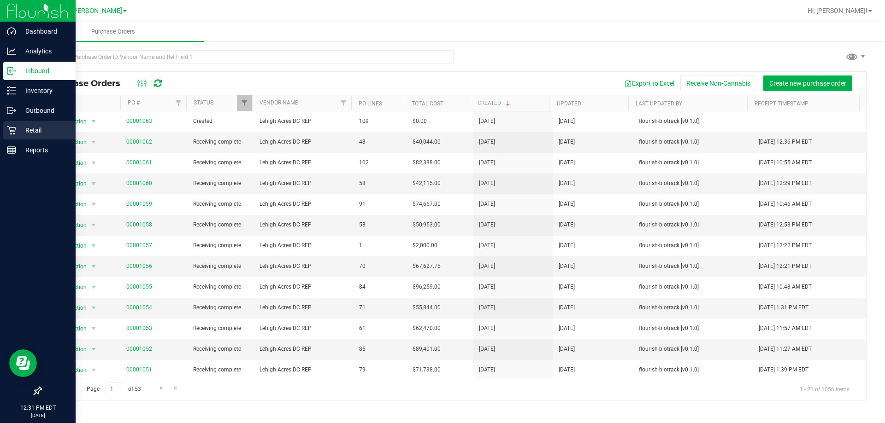
click at [32, 130] on p "Retail" at bounding box center [43, 130] width 55 height 11
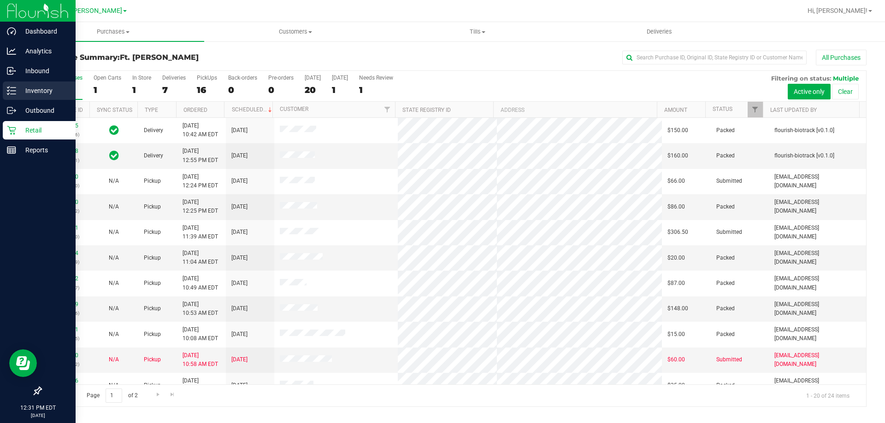
click at [47, 100] on div "Inventory" at bounding box center [39, 91] width 73 height 18
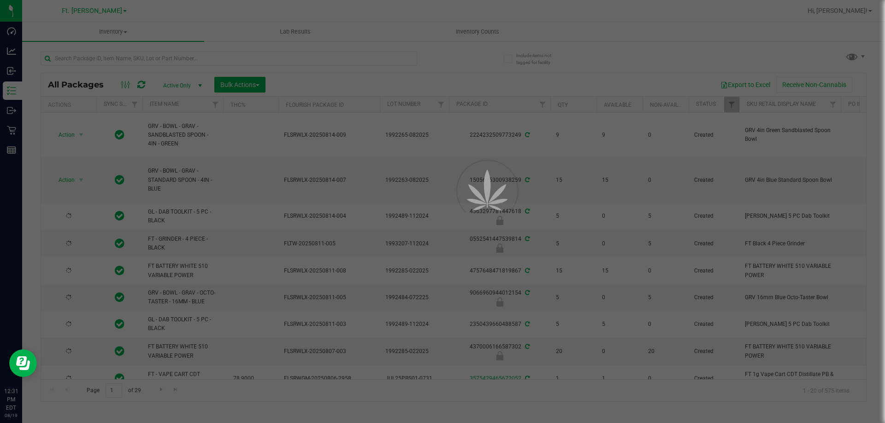
click at [147, 50] on div at bounding box center [442, 211] width 885 height 423
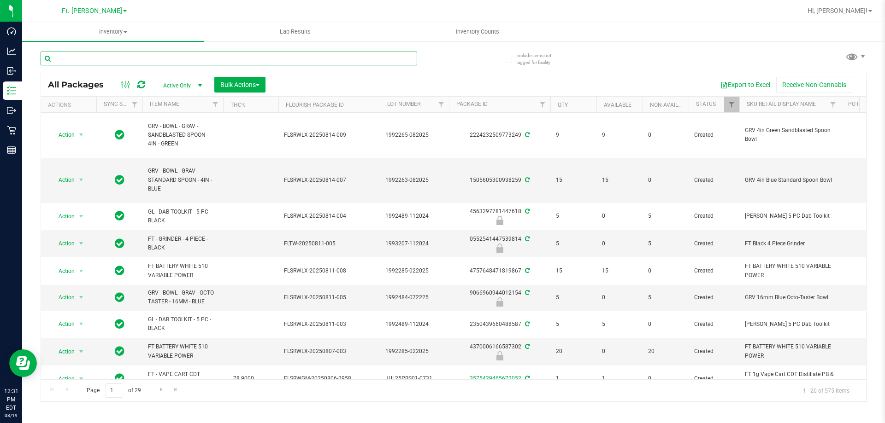
click at [139, 53] on input "text" at bounding box center [229, 59] width 376 height 14
click at [123, 59] on input "text" at bounding box center [229, 59] width 376 height 14
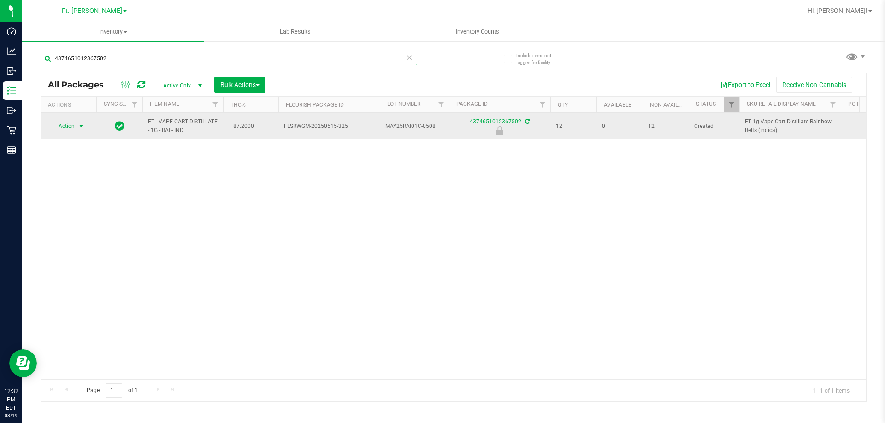
type input "4374651012367502"
click at [82, 124] on span "select" at bounding box center [80, 126] width 7 height 7
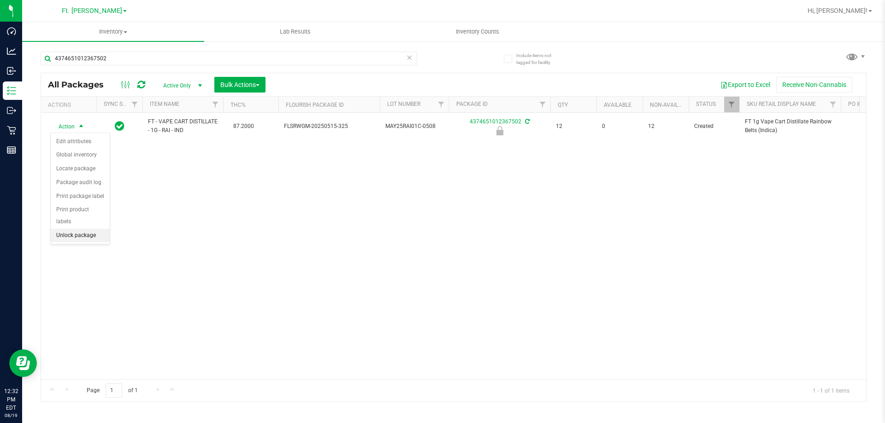
click at [82, 229] on li "Unlock package" at bounding box center [80, 236] width 59 height 14
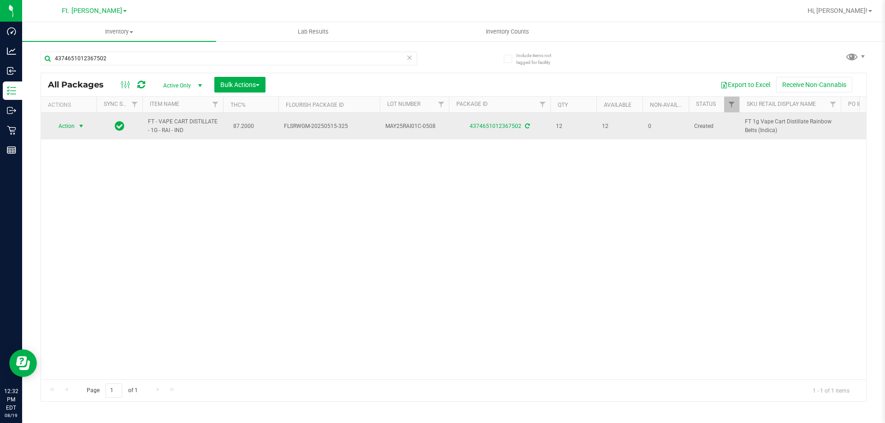
click at [80, 126] on span "select" at bounding box center [80, 126] width 7 height 7
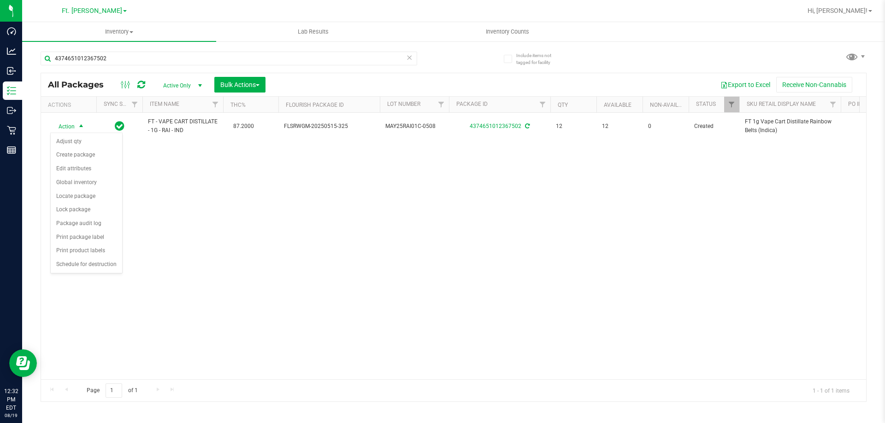
click at [166, 146] on div "Action Action Adjust qty Create package Edit attributes Global inventory Locate…" at bounding box center [453, 246] width 825 height 267
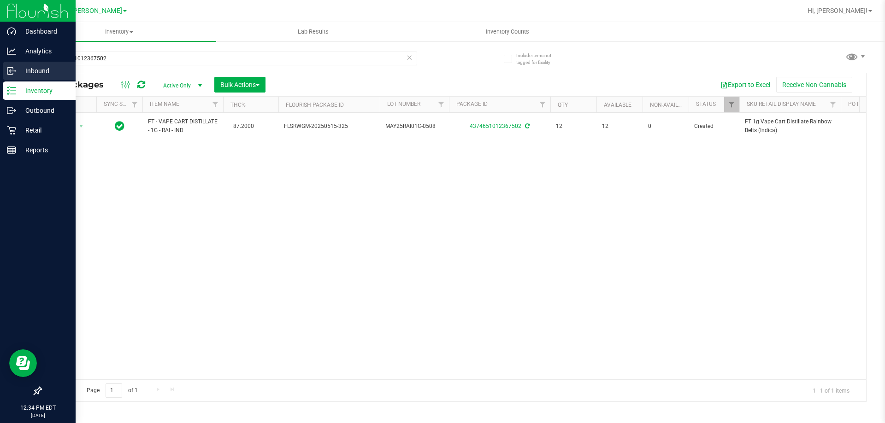
click at [49, 66] on p "Inbound" at bounding box center [43, 70] width 55 height 11
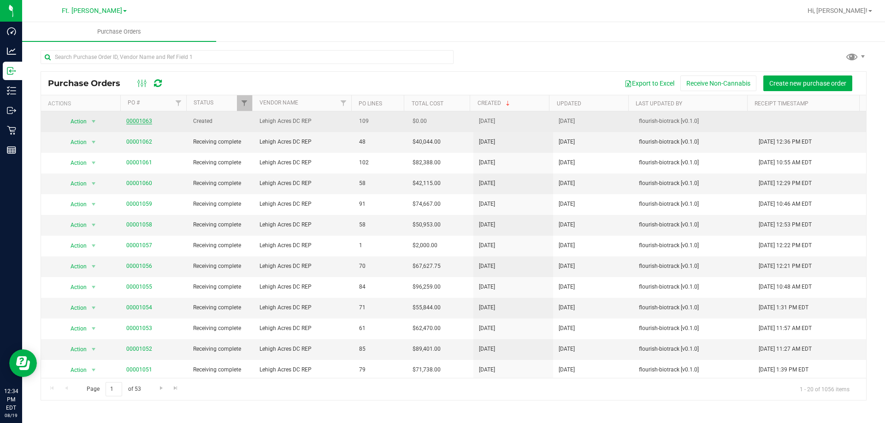
click at [136, 123] on link "00001063" at bounding box center [139, 121] width 26 height 6
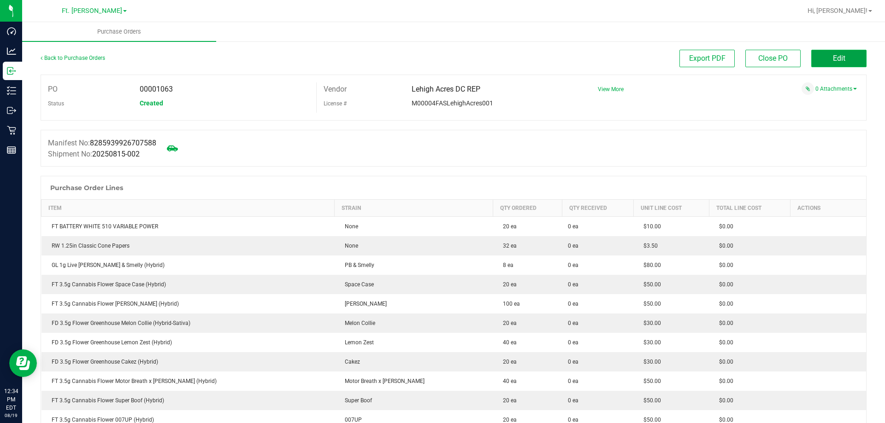
click at [853, 56] on button "Edit" at bounding box center [838, 59] width 55 height 18
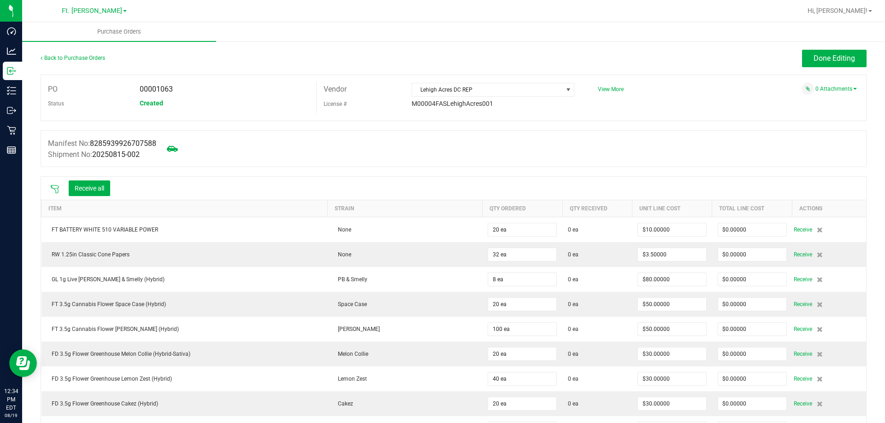
click at [57, 190] on icon at bounding box center [54, 189] width 9 height 9
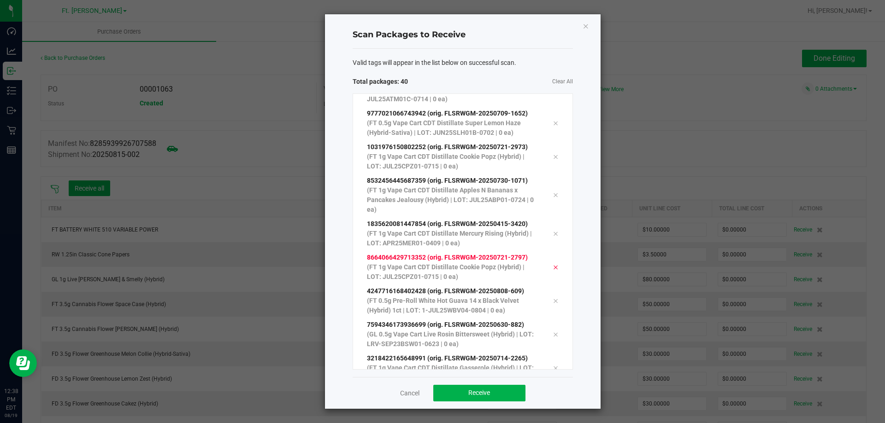
scroll to position [1069, 0]
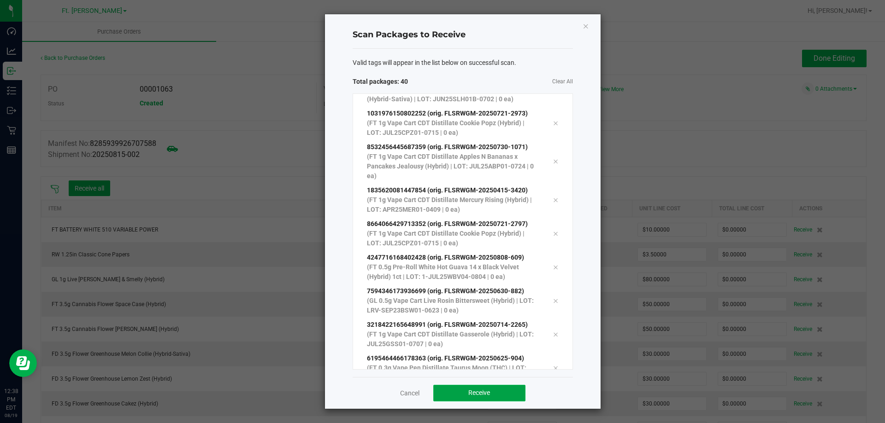
click at [453, 399] on button "Receive" at bounding box center [479, 393] width 92 height 17
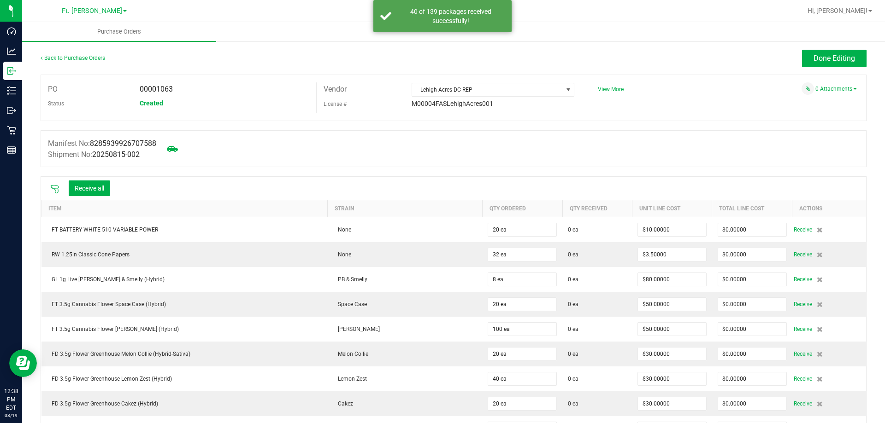
click at [55, 189] on icon at bounding box center [54, 189] width 9 height 9
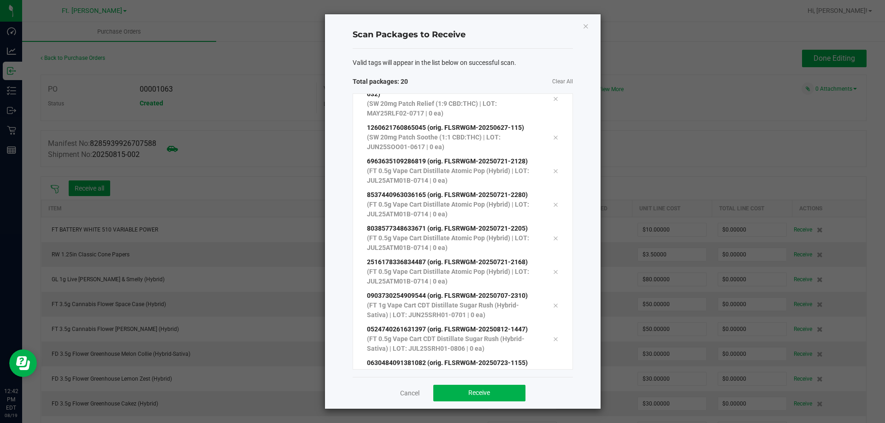
scroll to position [420, 0]
click at [489, 400] on button "Receive" at bounding box center [479, 393] width 92 height 17
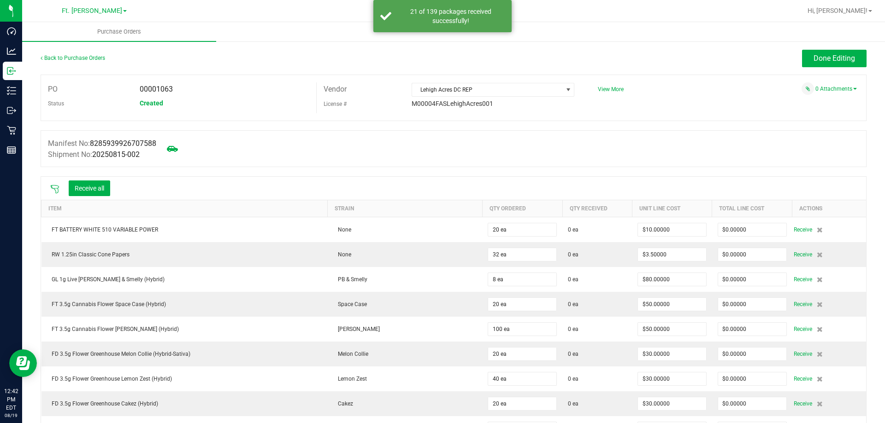
click at [59, 189] on icon at bounding box center [54, 189] width 9 height 9
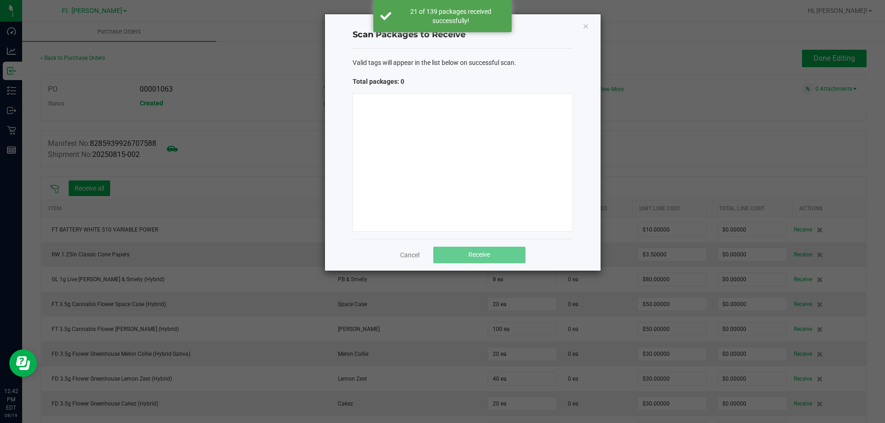
click at [495, 168] on div at bounding box center [462, 163] width 220 height 138
click at [424, 189] on div at bounding box center [462, 163] width 220 height 138
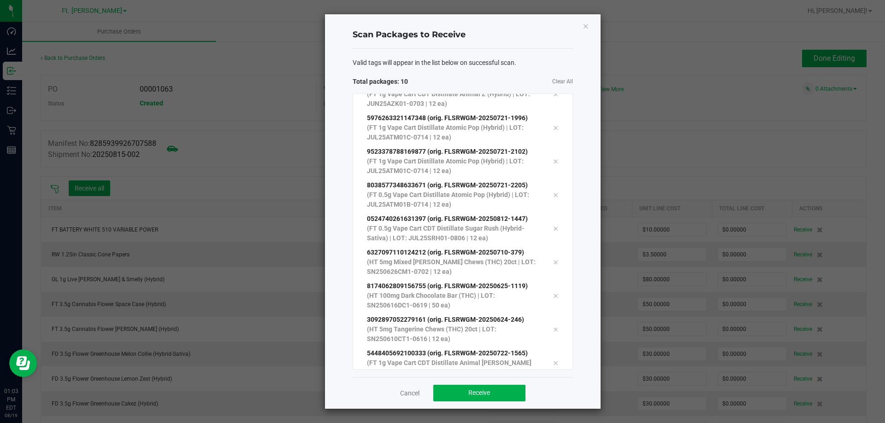
scroll to position [84, 0]
click at [473, 391] on span "Receive" at bounding box center [479, 392] width 22 height 7
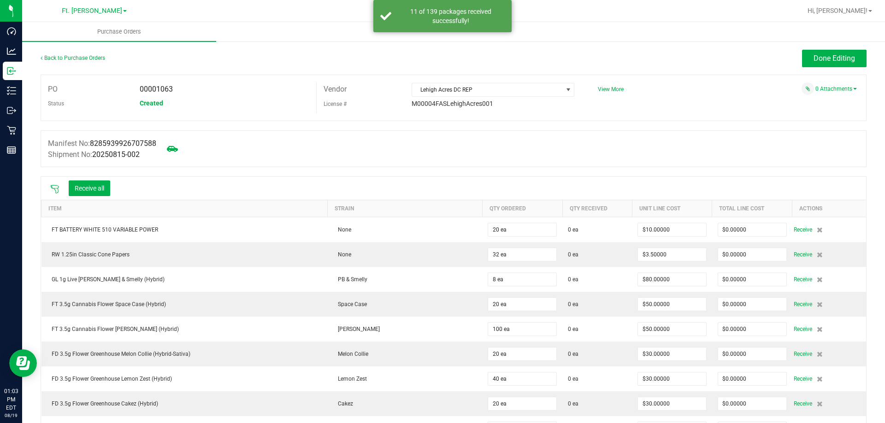
click at [56, 184] on div at bounding box center [55, 188] width 18 height 9
click at [62, 187] on div at bounding box center [55, 188] width 18 height 9
click at [57, 189] on icon at bounding box center [54, 189] width 9 height 9
